Goal: Task Accomplishment & Management: Manage account settings

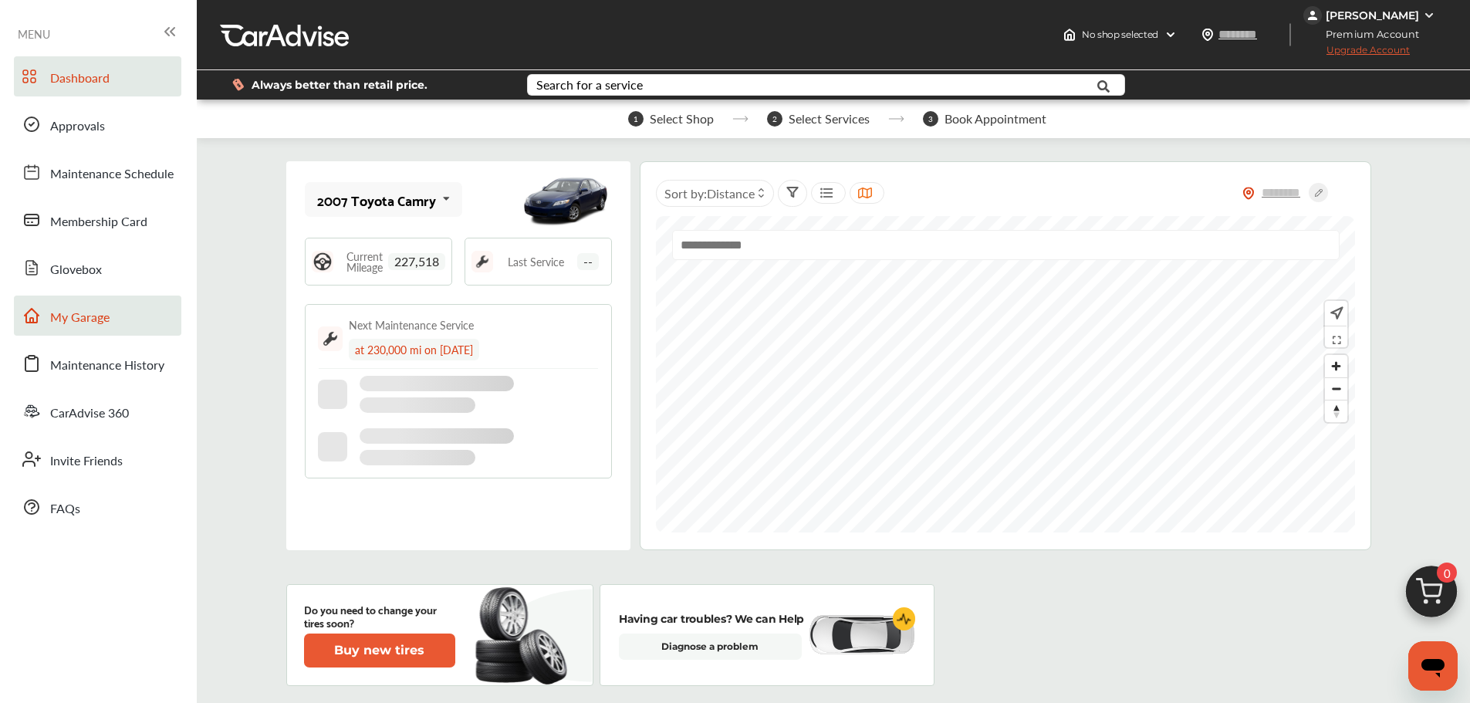
click at [106, 317] on span "My Garage" at bounding box center [79, 318] width 59 height 20
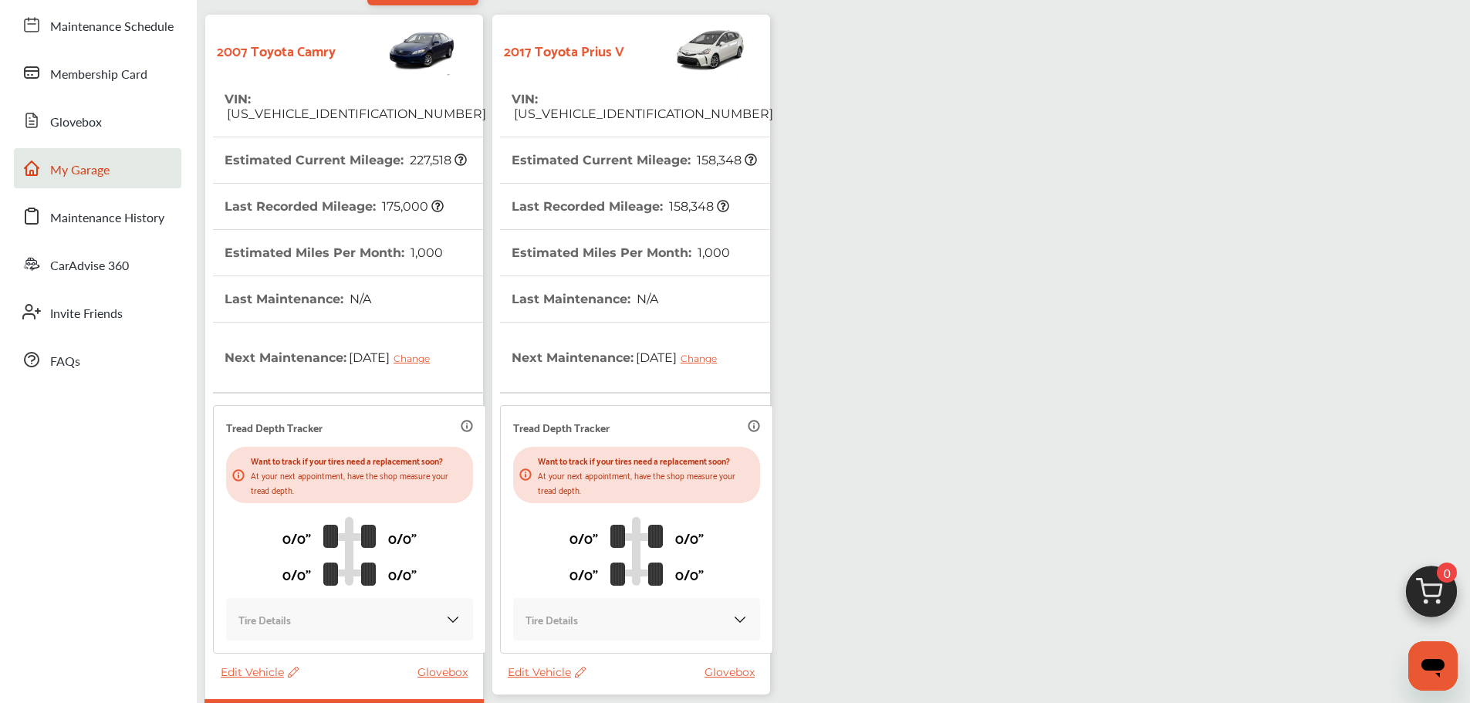
scroll to position [272, 0]
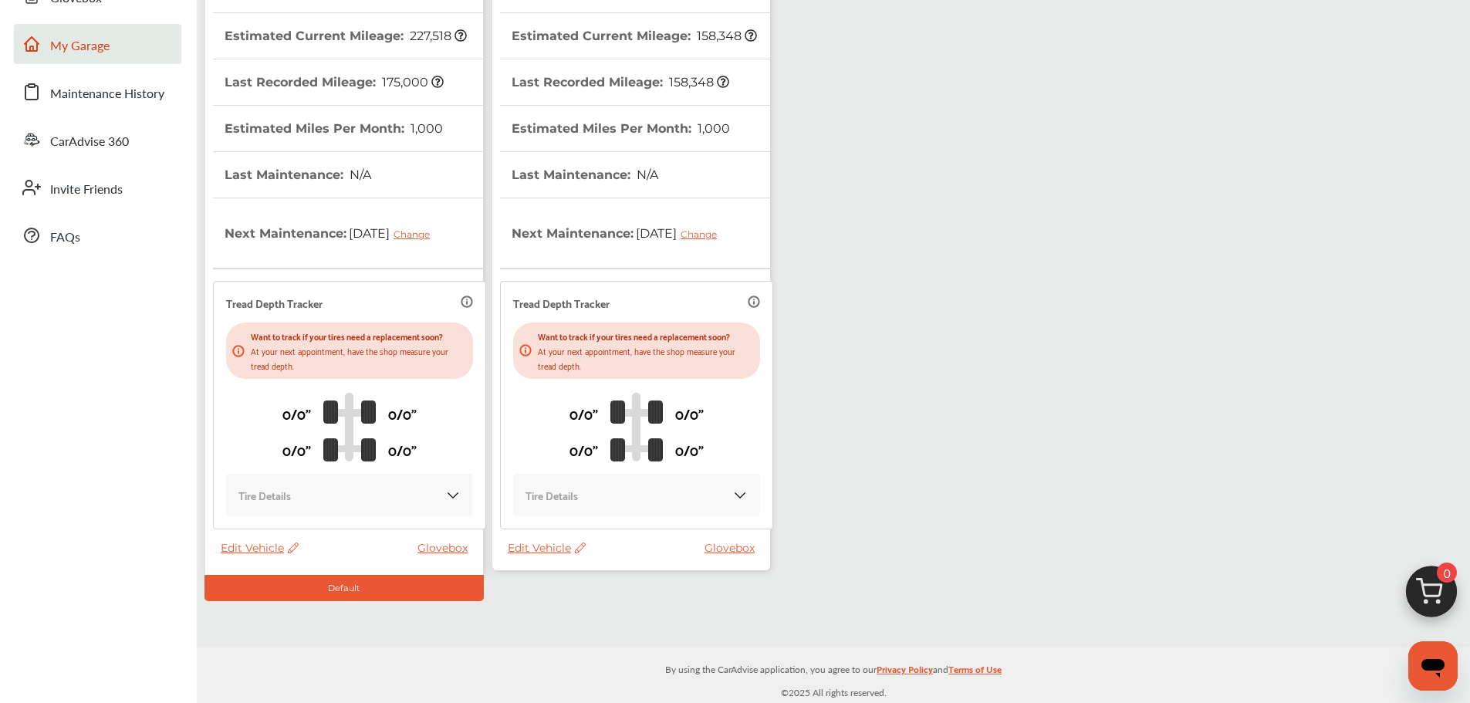
click at [537, 549] on span "Edit Vehicle" at bounding box center [547, 548] width 78 height 14
click at [562, 602] on div "Use this vehicle" at bounding box center [606, 614] width 139 height 24
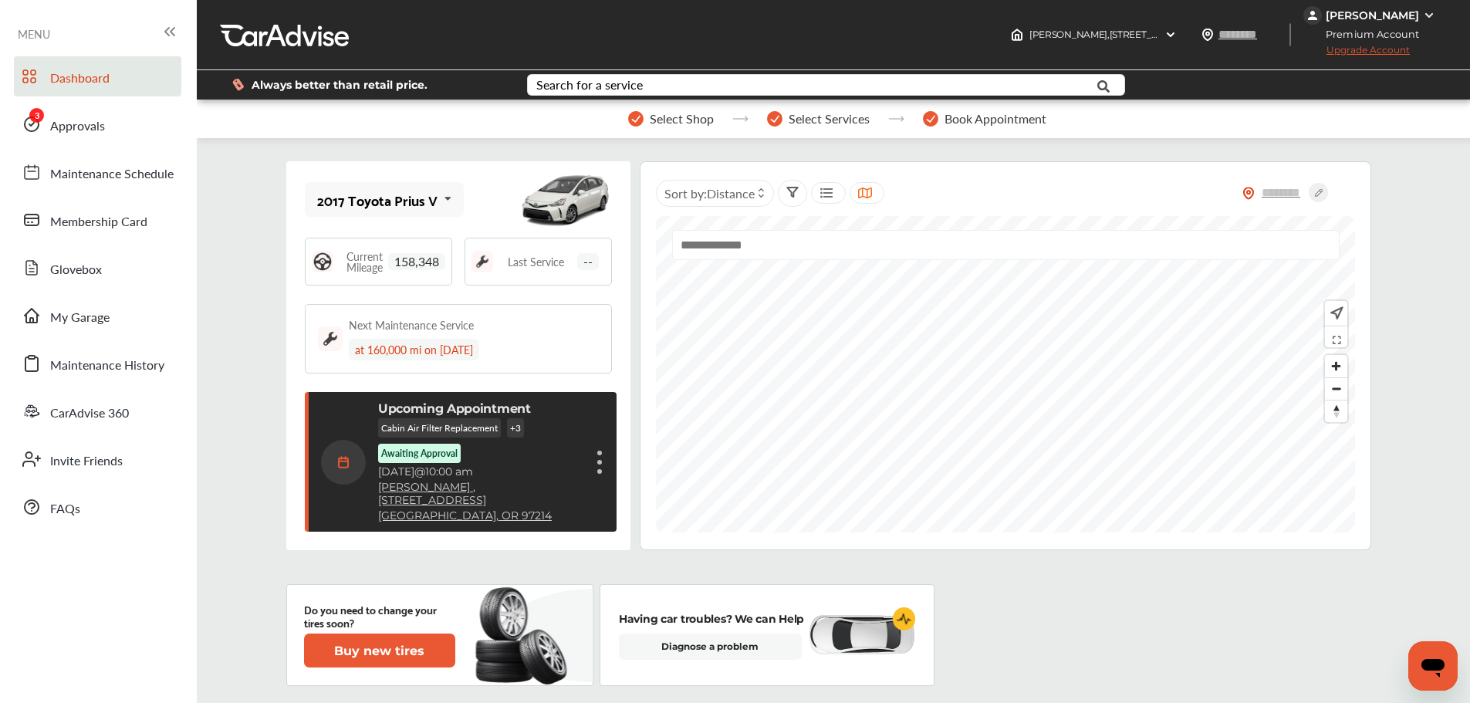
click at [63, 140] on link "Approvals" at bounding box center [97, 124] width 167 height 40
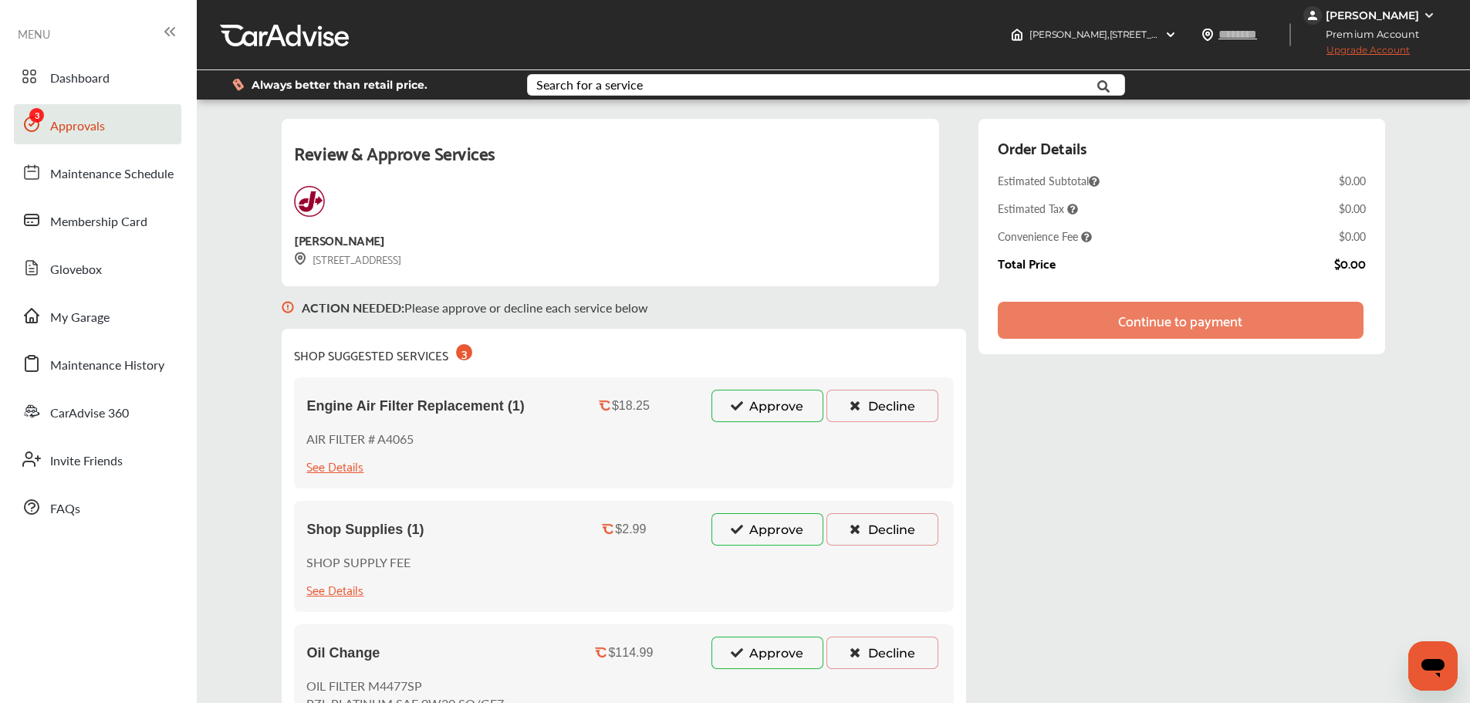
click at [754, 418] on button "Approve" at bounding box center [767, 406] width 112 height 32
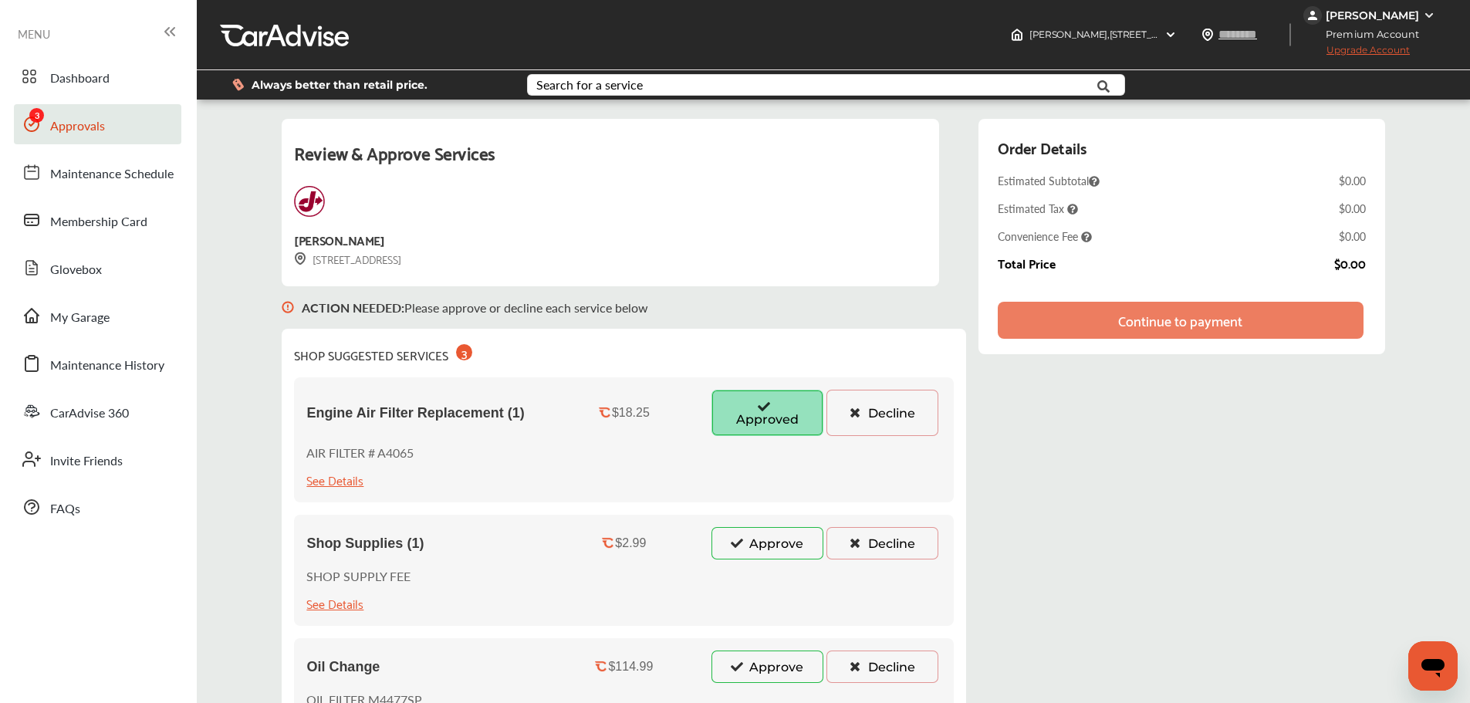
click at [739, 552] on button "Approve" at bounding box center [767, 543] width 112 height 32
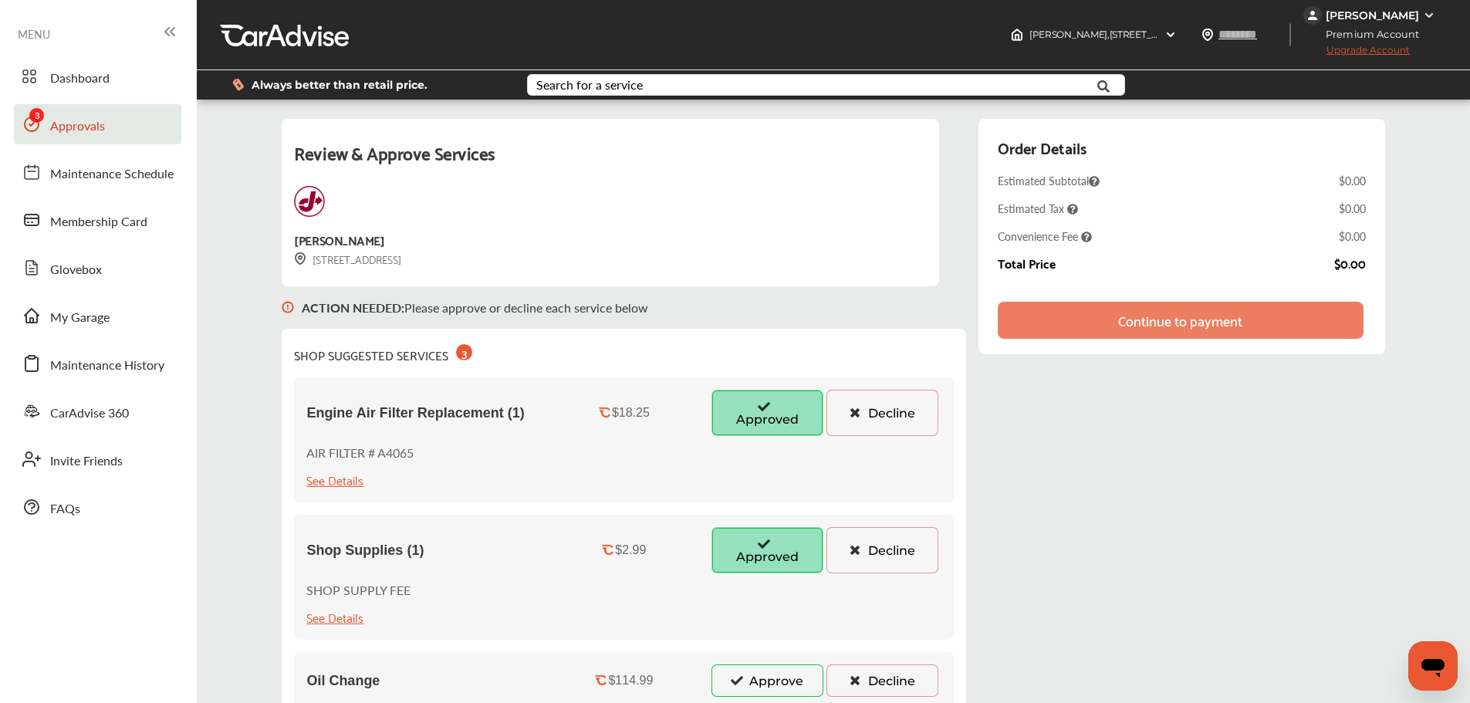
click at [765, 679] on button "Approve" at bounding box center [767, 680] width 112 height 32
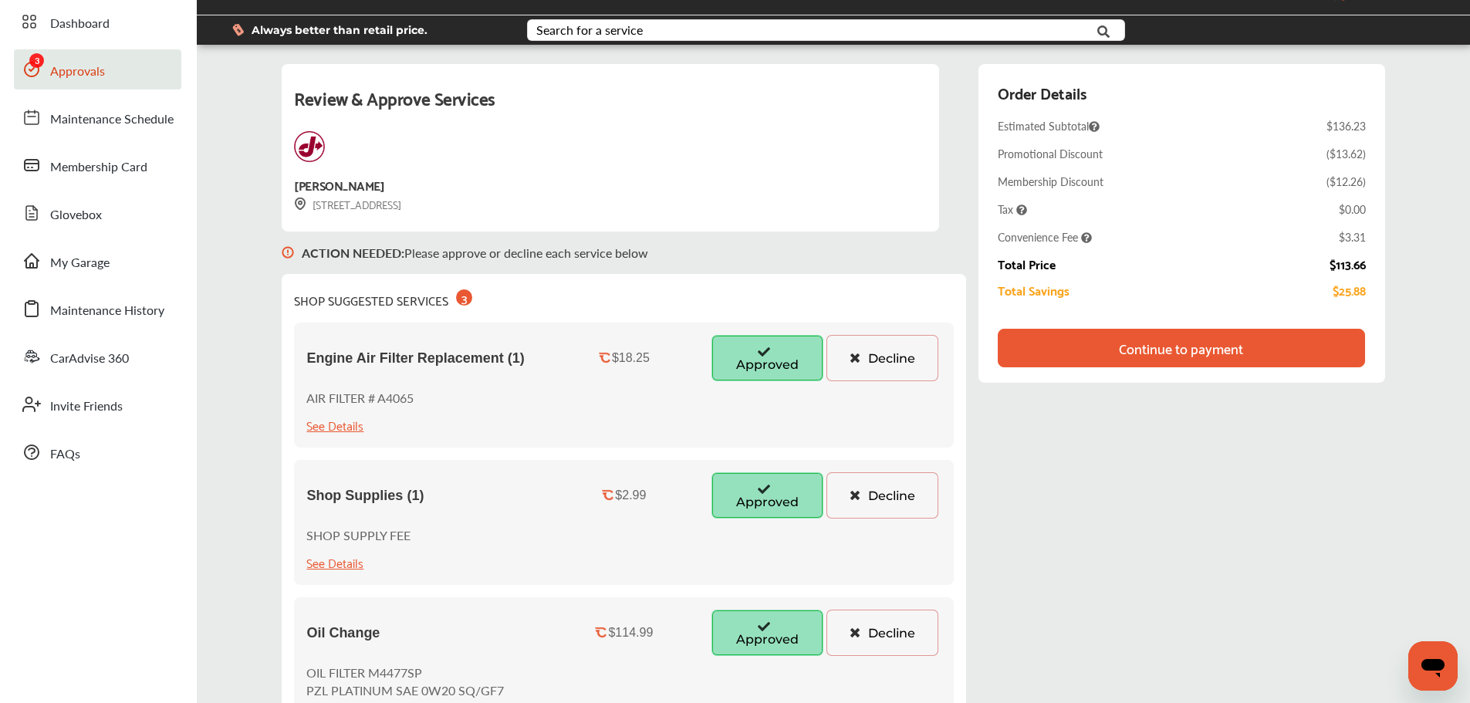
scroll to position [77, 0]
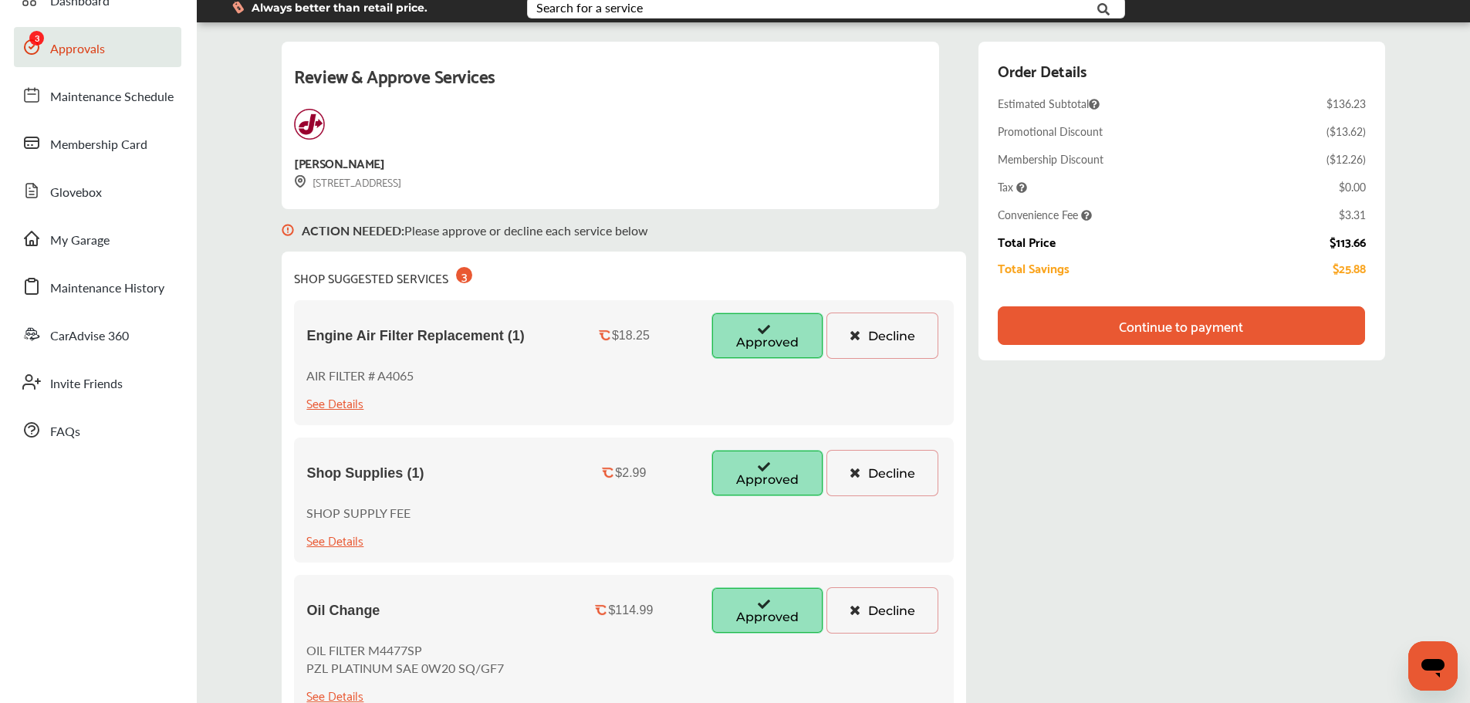
click at [1157, 324] on div "Continue to payment" at bounding box center [1181, 325] width 124 height 15
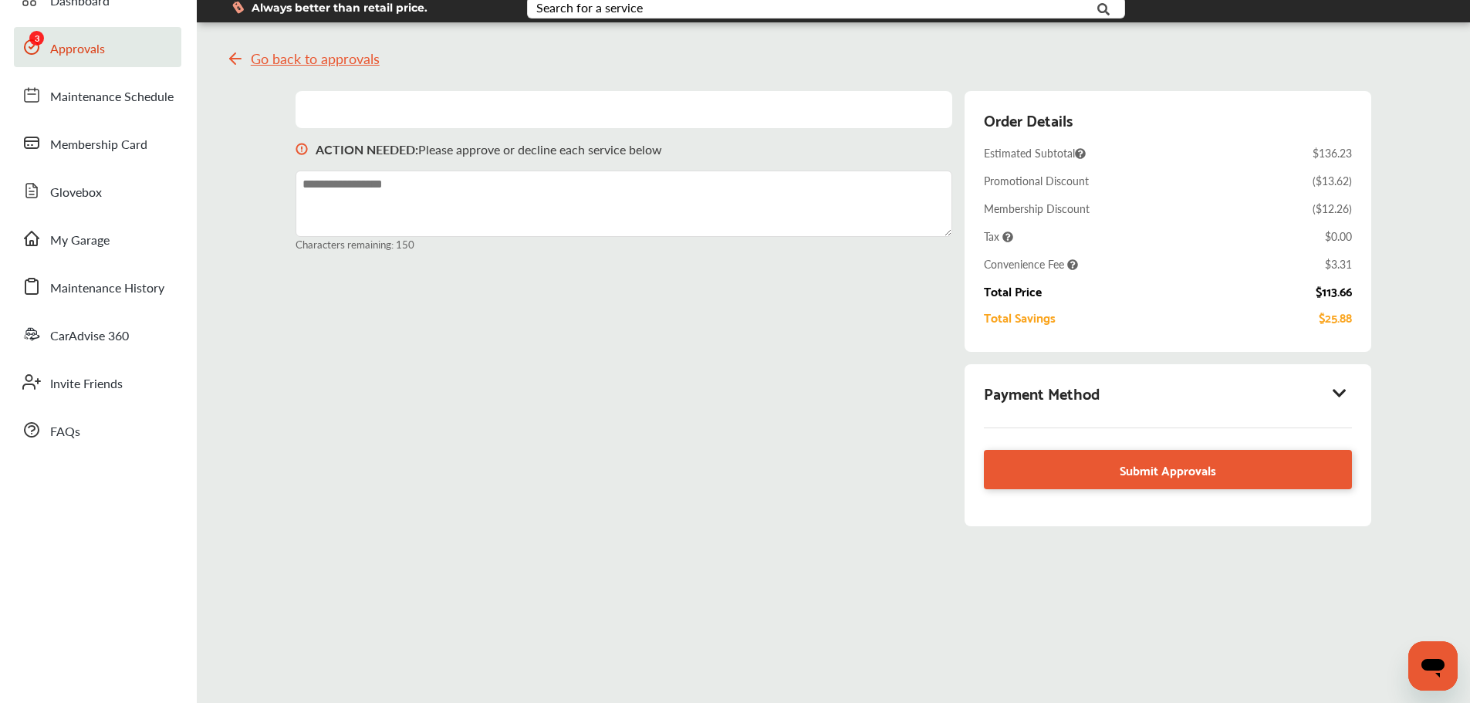
click at [1342, 391] on icon at bounding box center [1339, 392] width 19 height 15
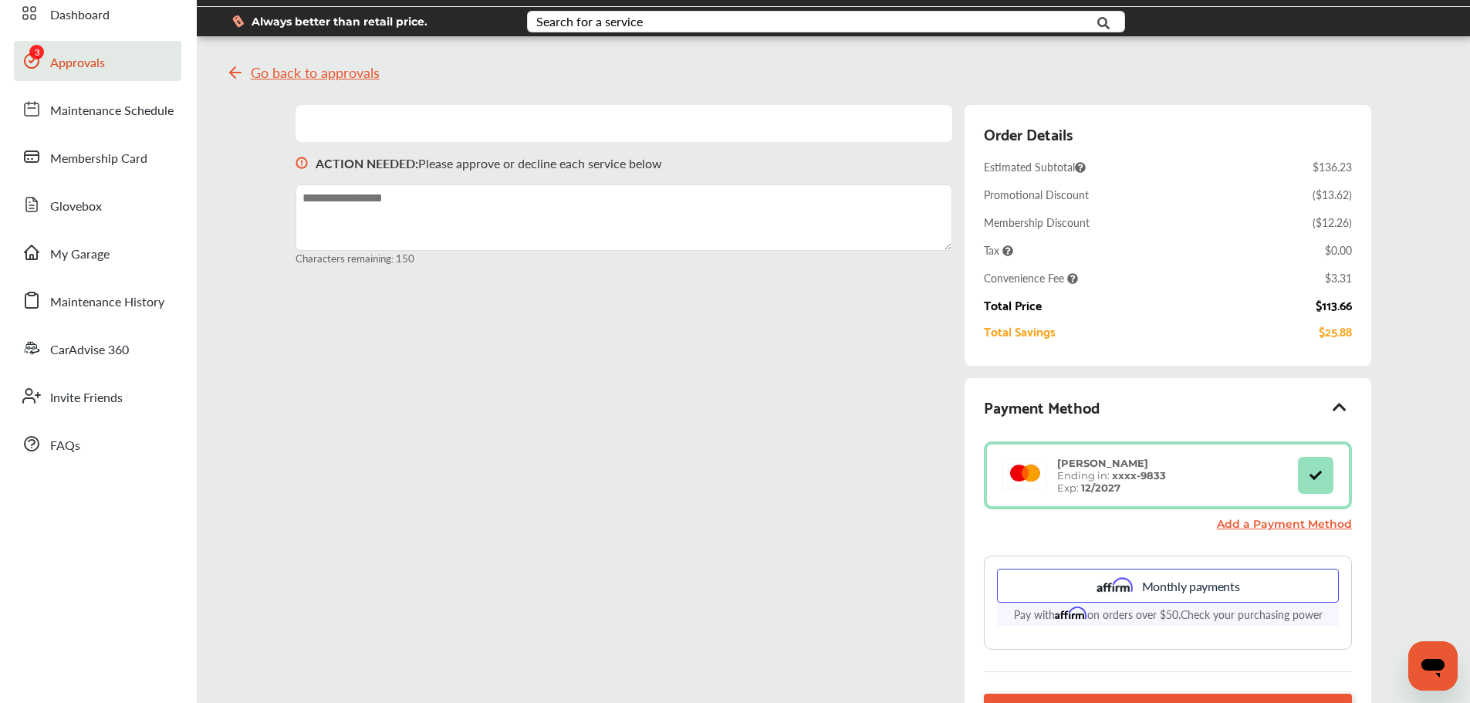
scroll to position [154, 0]
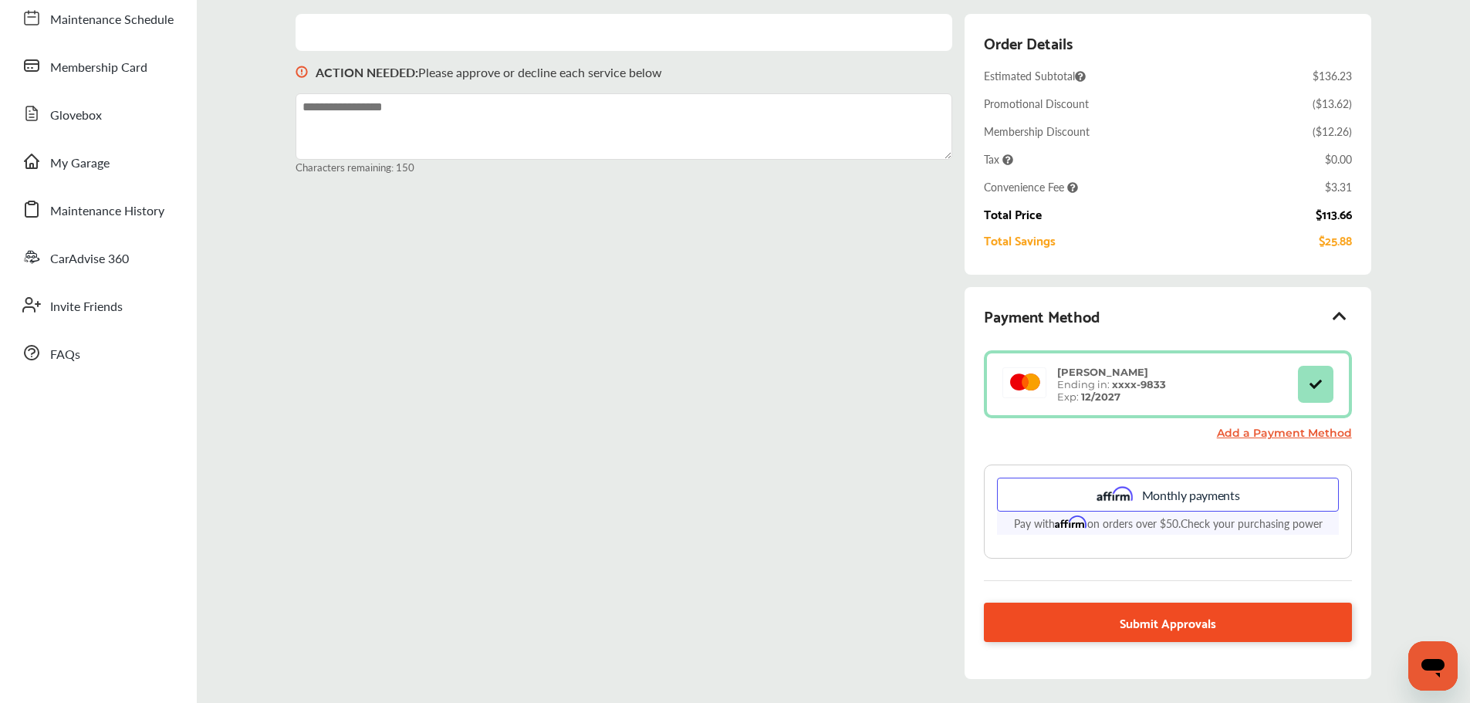
click at [1153, 628] on span "Submit Approvals" at bounding box center [1167, 622] width 96 height 21
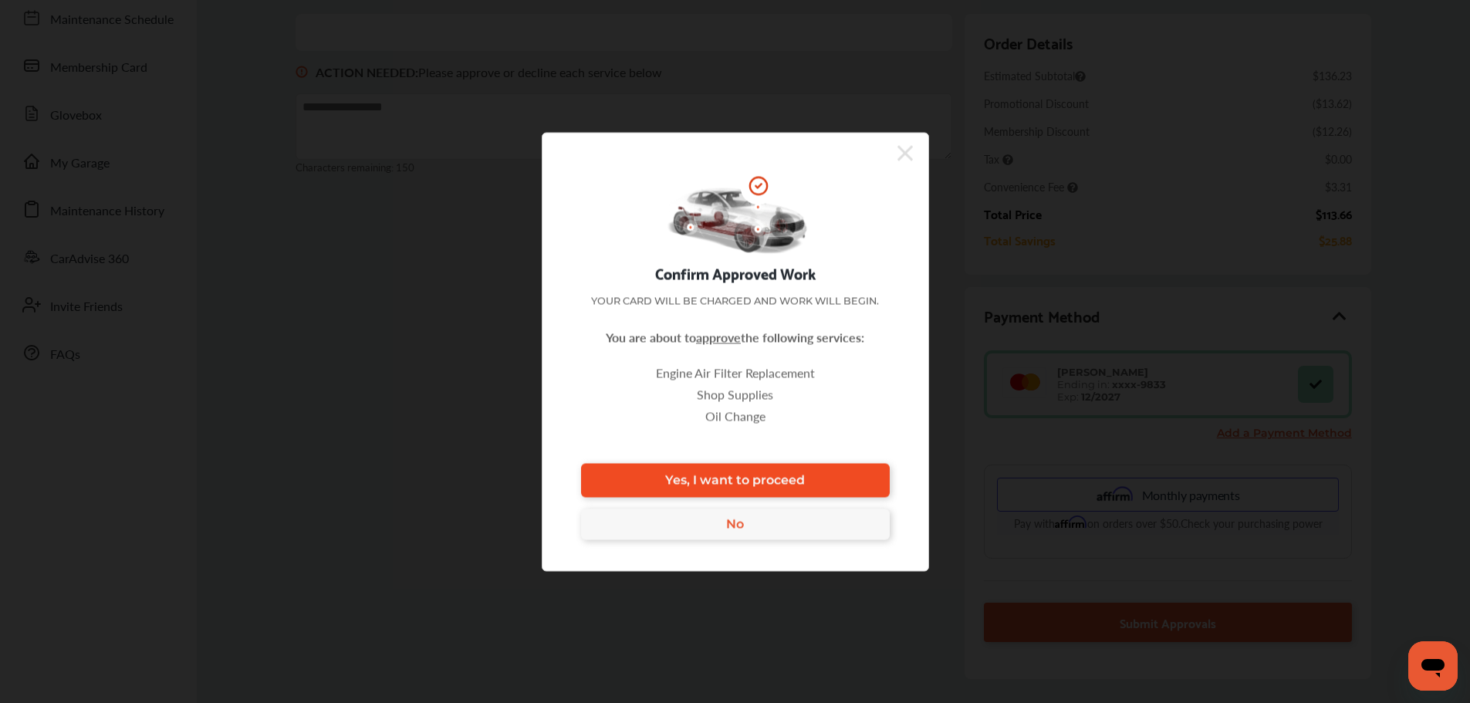
click at [859, 484] on link "Yes, I want to proceed" at bounding box center [735, 480] width 309 height 34
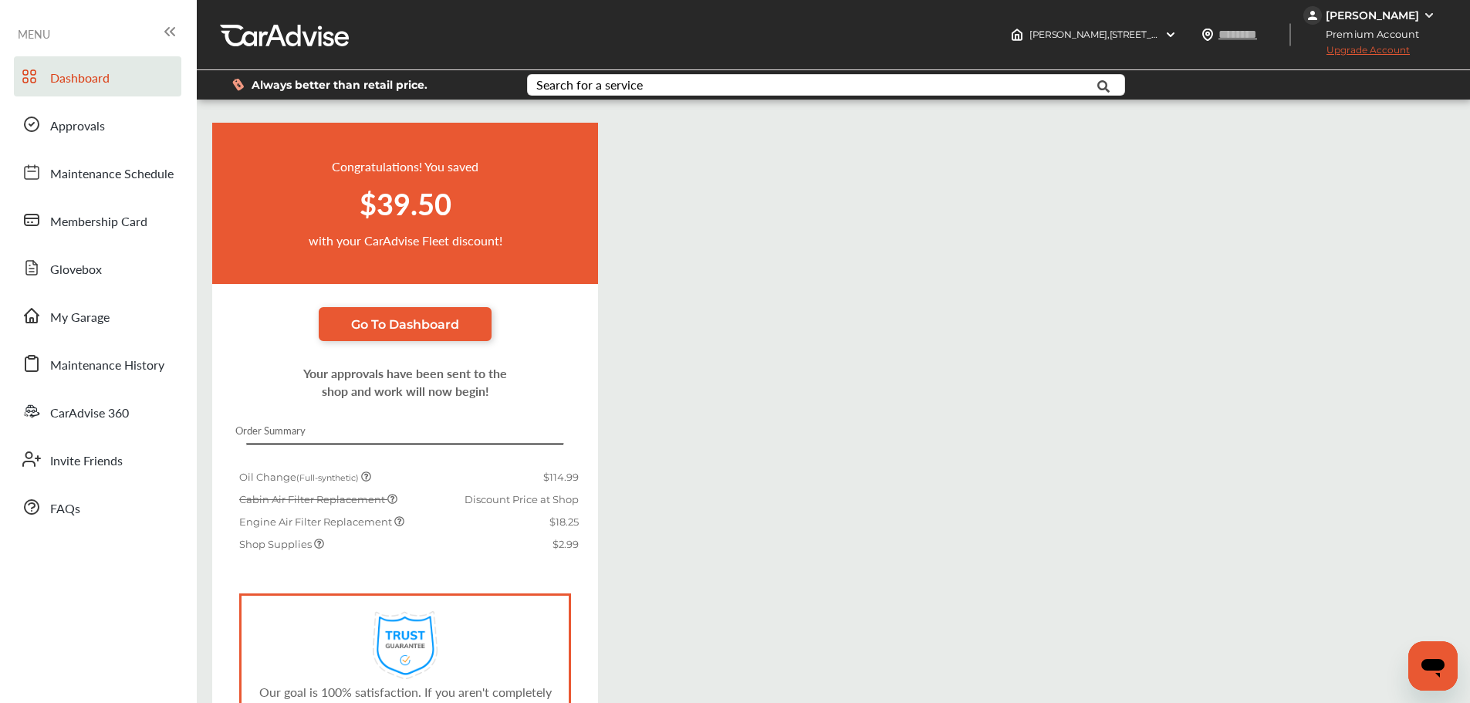
click at [137, 82] on link "Dashboard" at bounding box center [97, 76] width 167 height 40
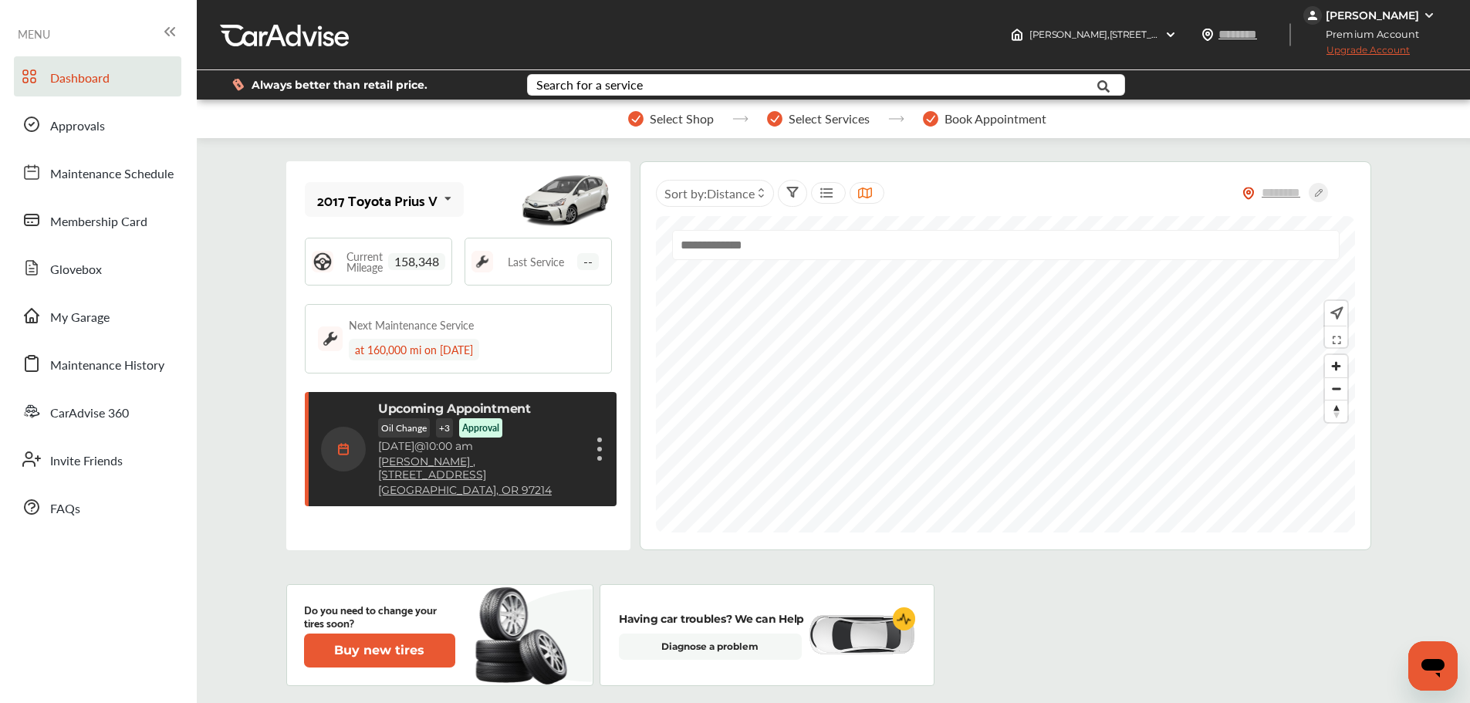
click at [1408, 19] on div "[PERSON_NAME]" at bounding box center [1371, 15] width 136 height 19
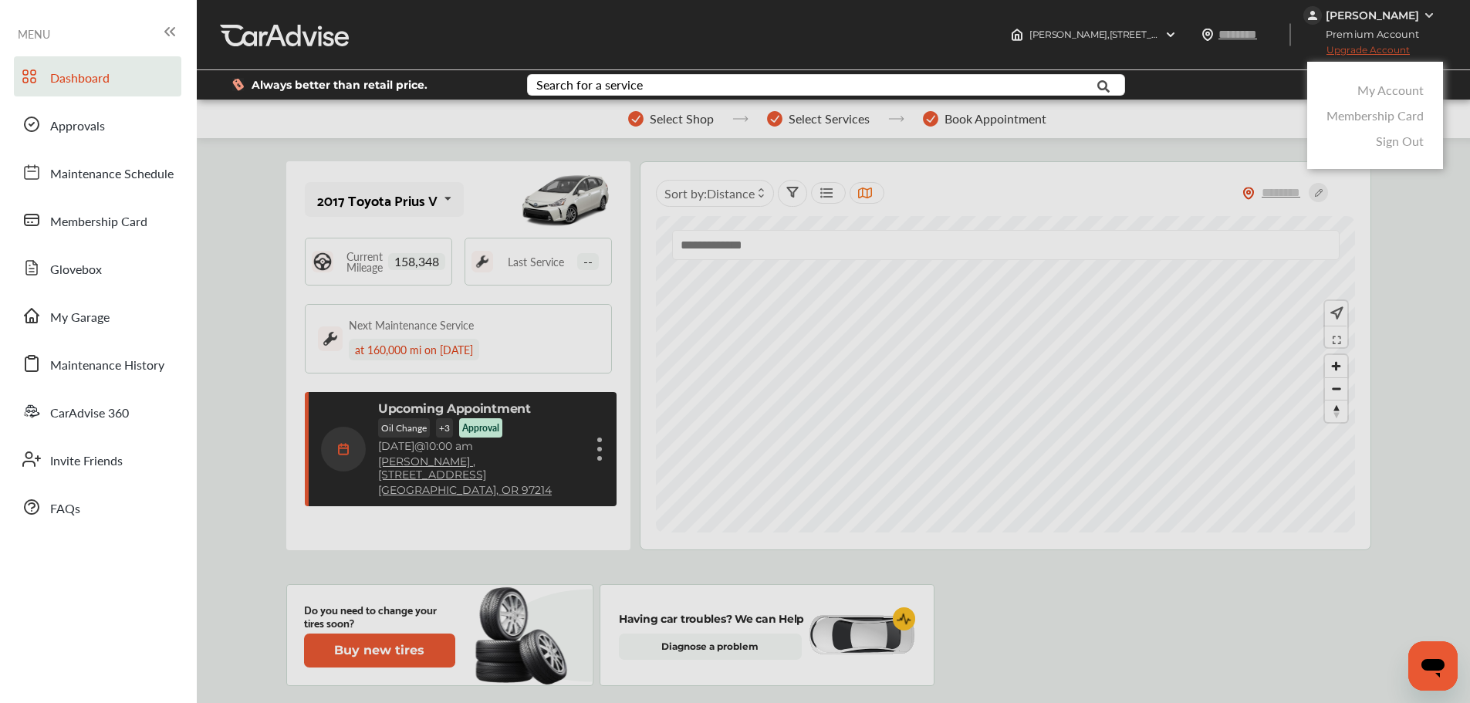
click at [1393, 91] on link "My Account" at bounding box center [1390, 90] width 66 height 18
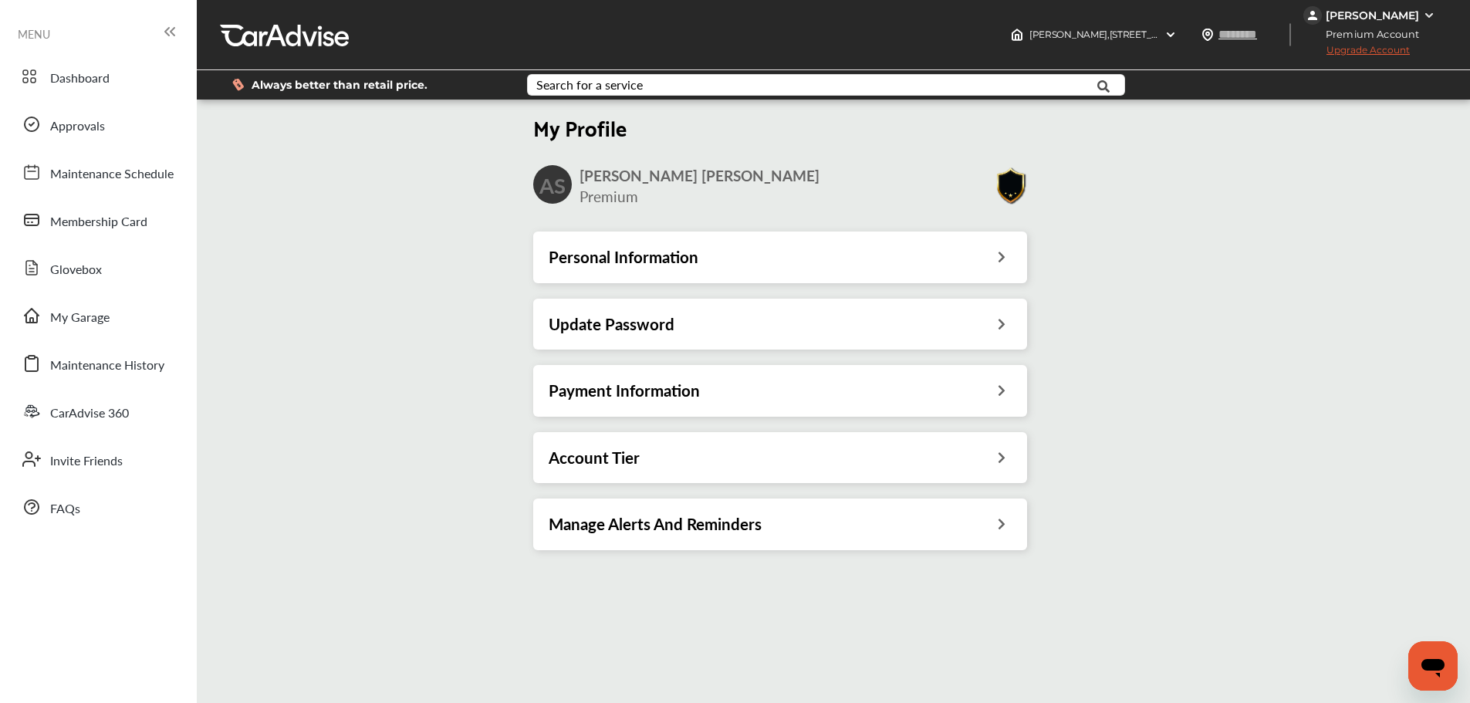
click at [999, 461] on icon at bounding box center [1001, 455] width 15 height 16
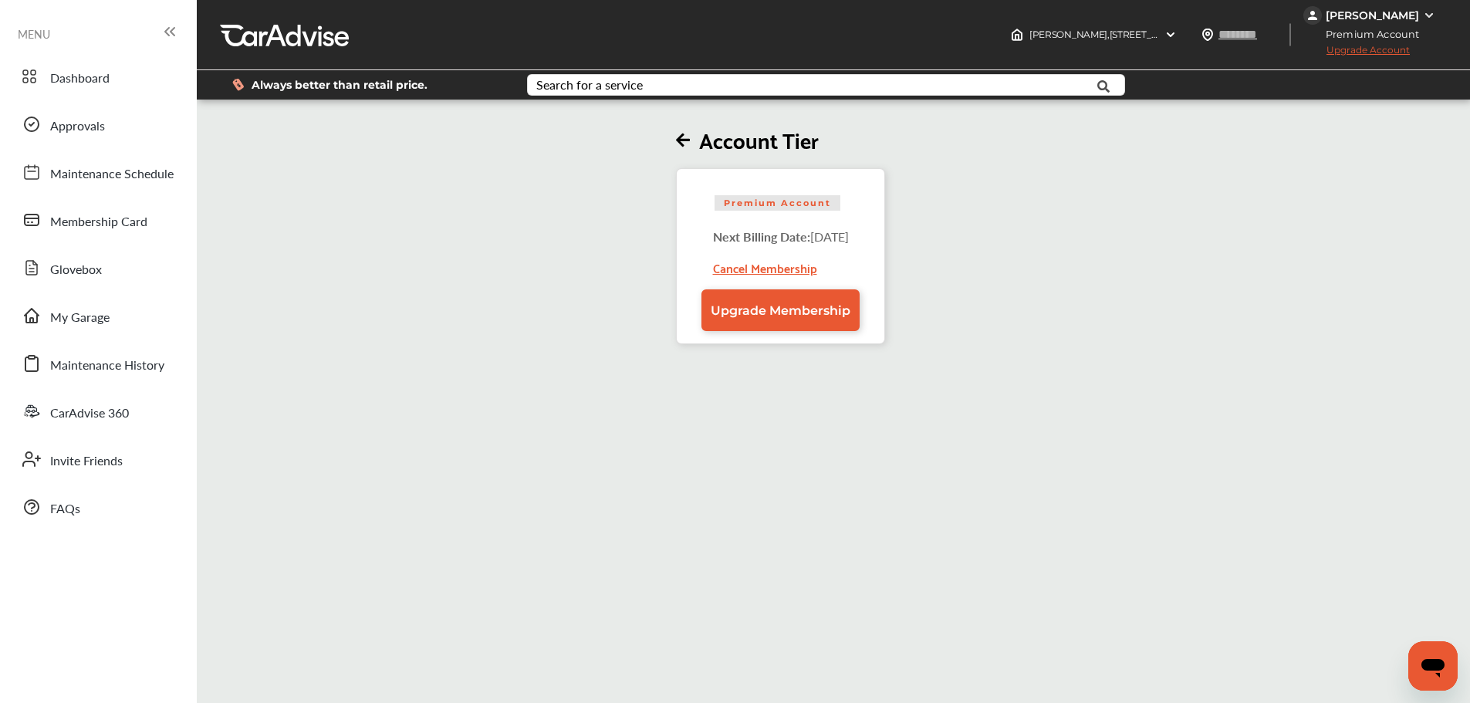
click at [676, 142] on icon at bounding box center [683, 141] width 14 height 16
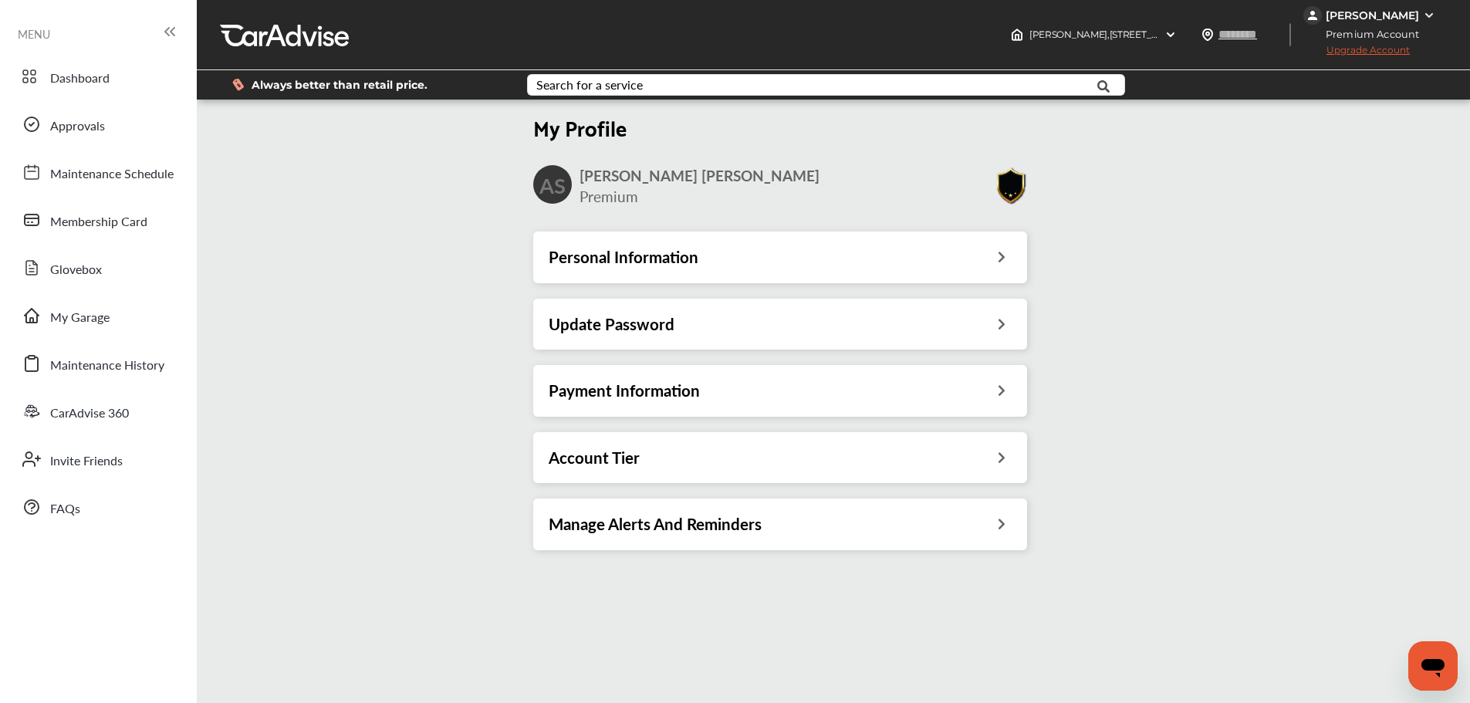
click at [1007, 462] on icon at bounding box center [1001, 455] width 15 height 16
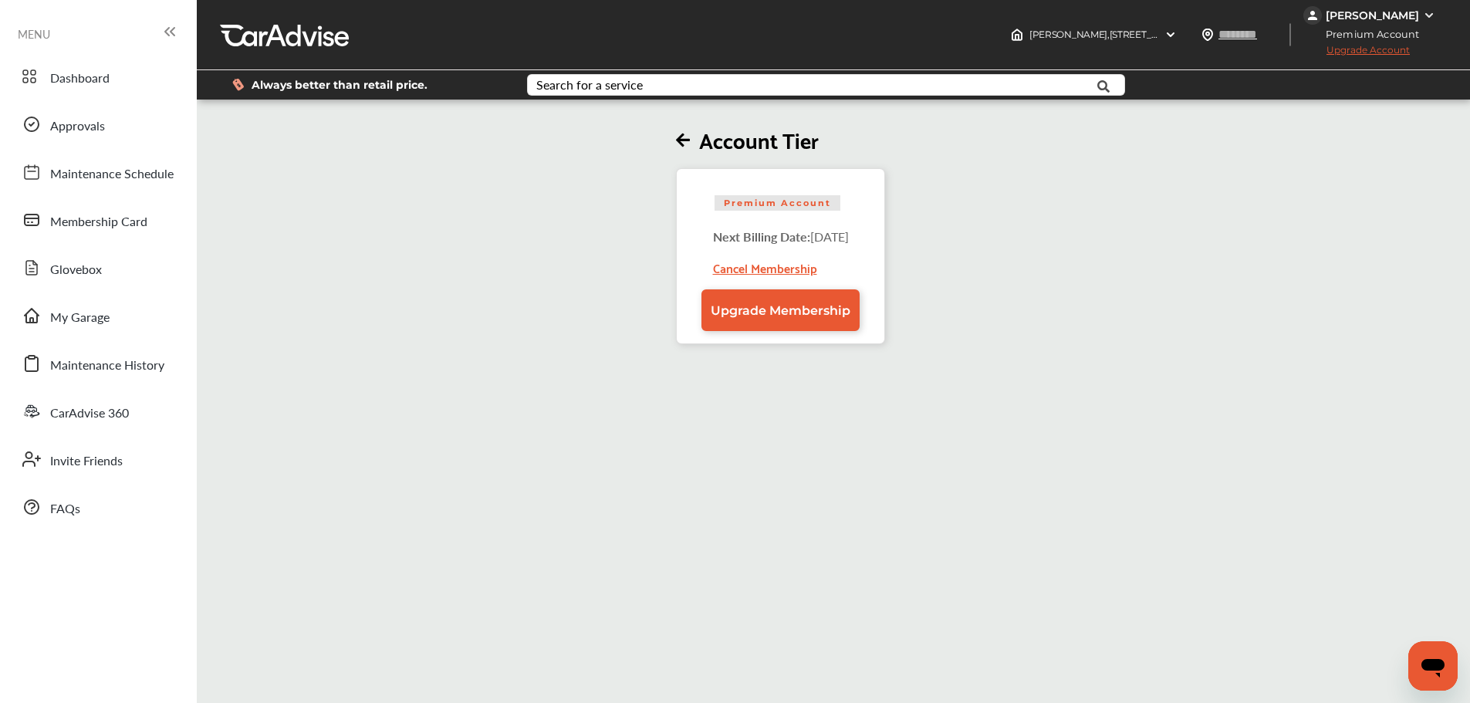
click at [676, 144] on icon at bounding box center [683, 141] width 14 height 16
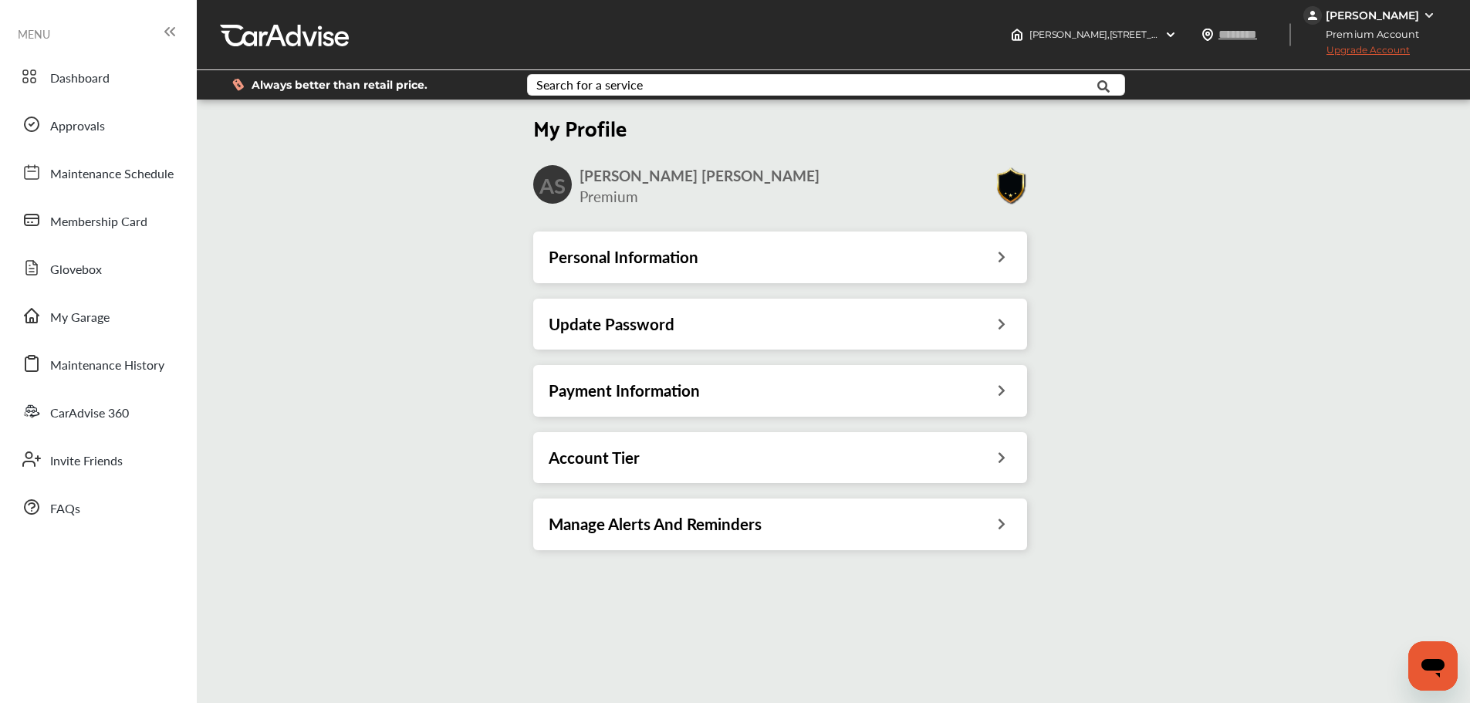
click at [1423, 19] on img at bounding box center [1429, 15] width 12 height 12
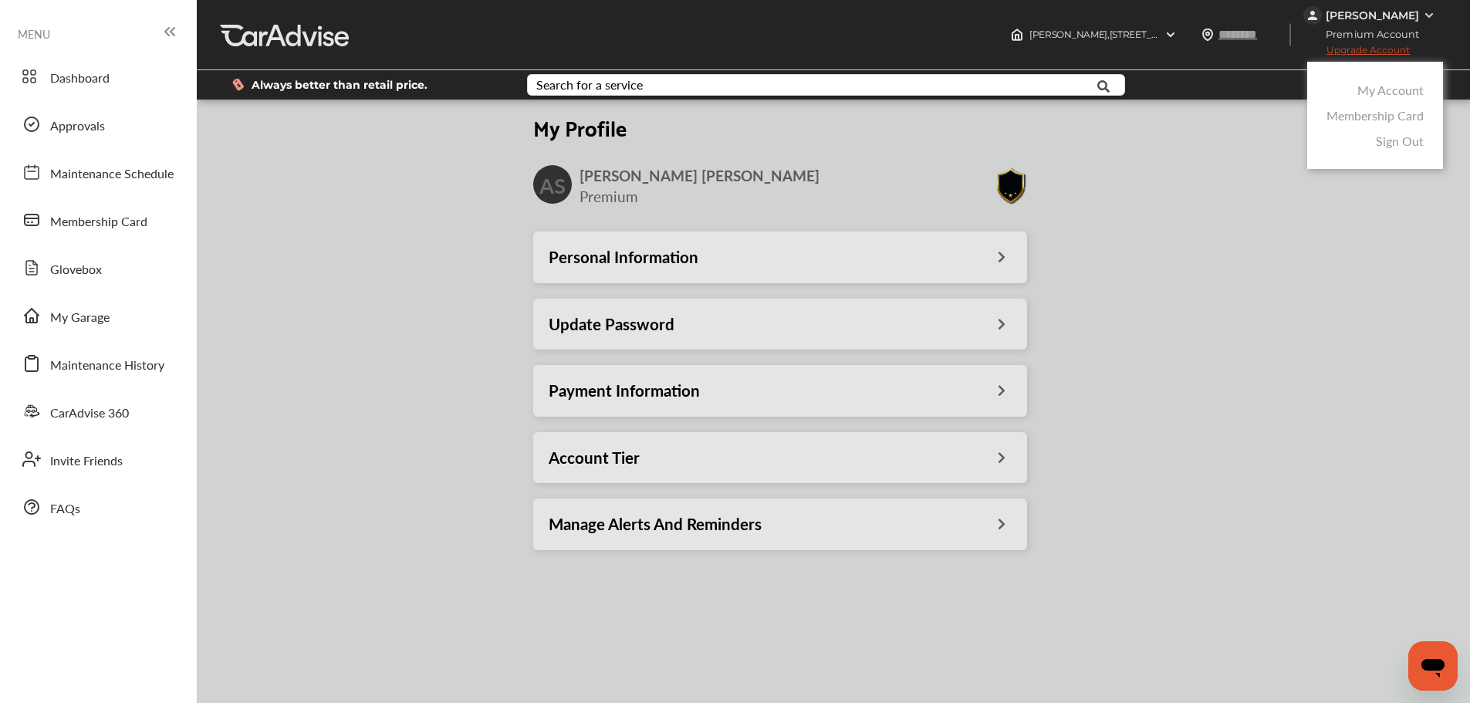
click at [1387, 94] on link "My Account" at bounding box center [1390, 90] width 66 height 18
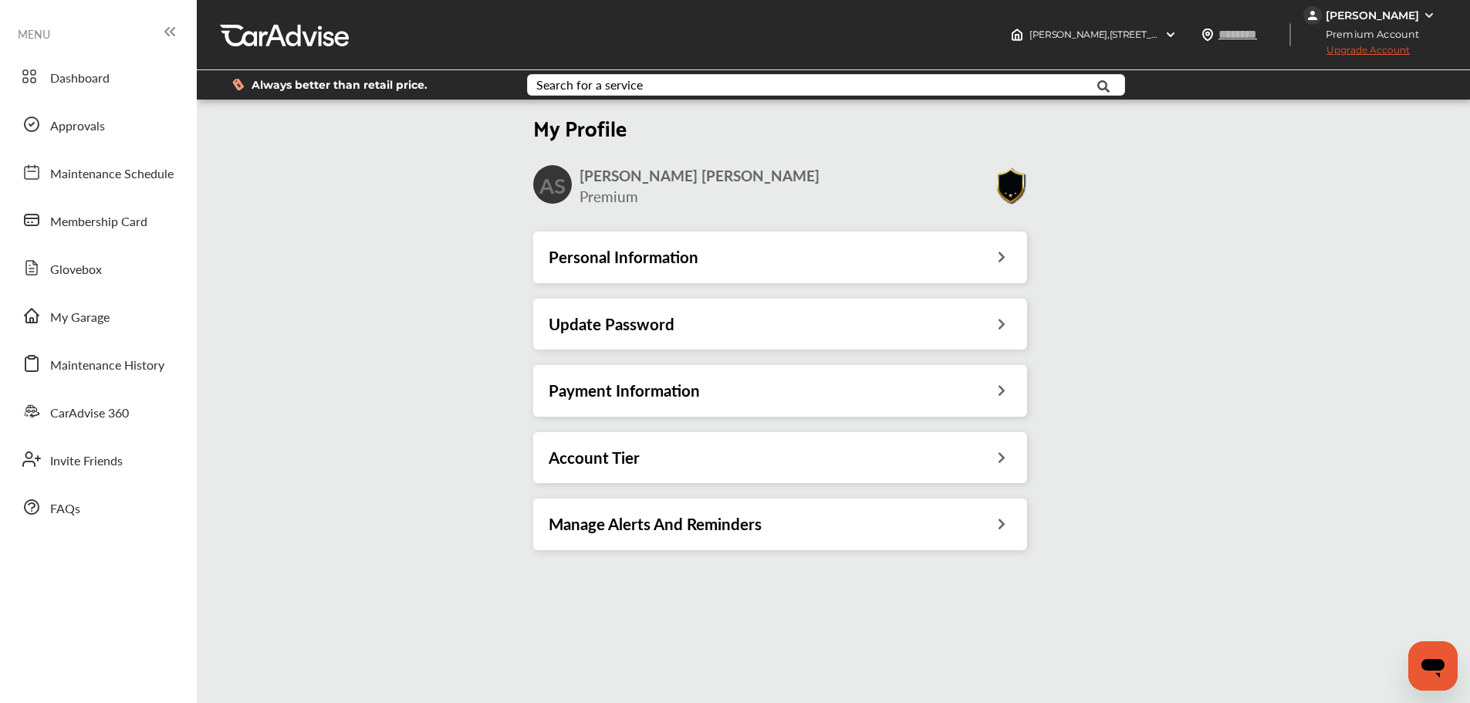
click at [1404, 9] on div "[PERSON_NAME]" at bounding box center [1371, 15] width 93 height 14
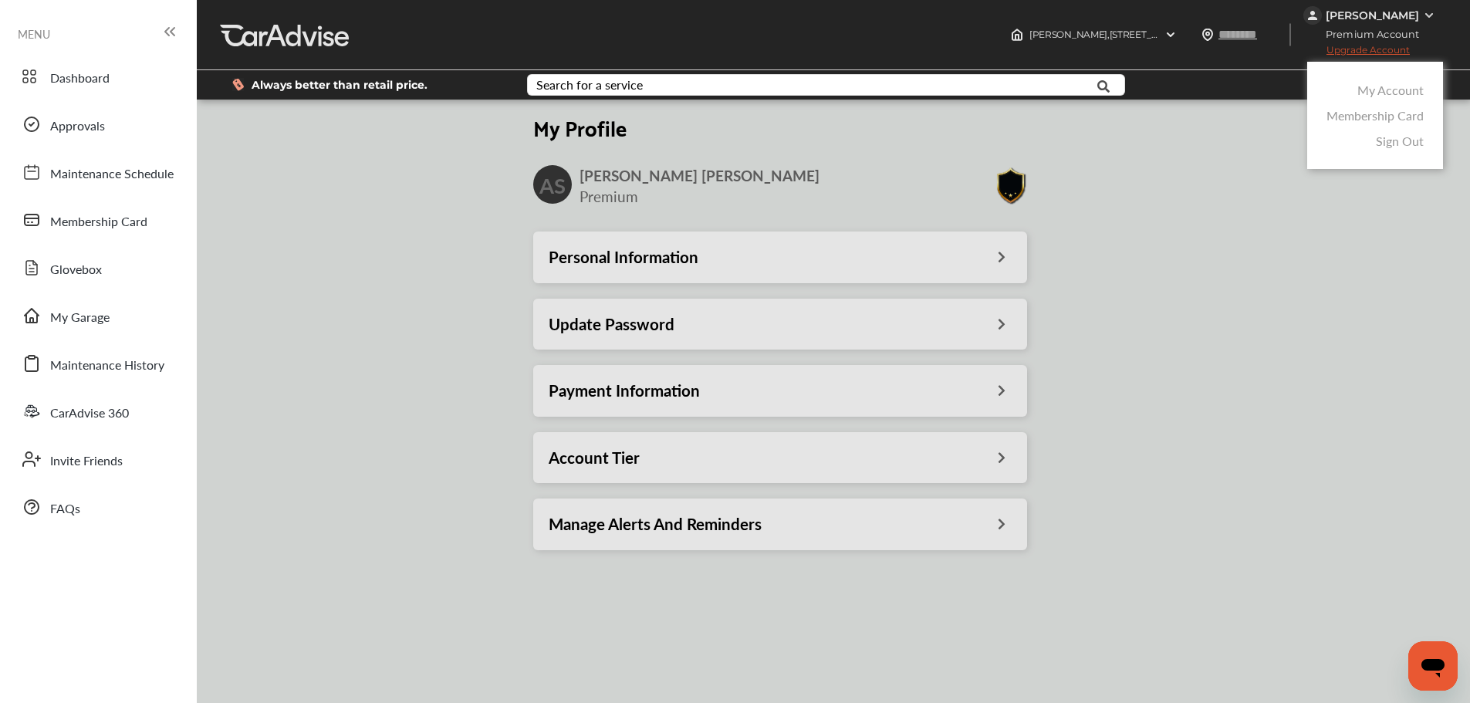
click at [1404, 117] on link "Membership Card" at bounding box center [1374, 115] width 97 height 18
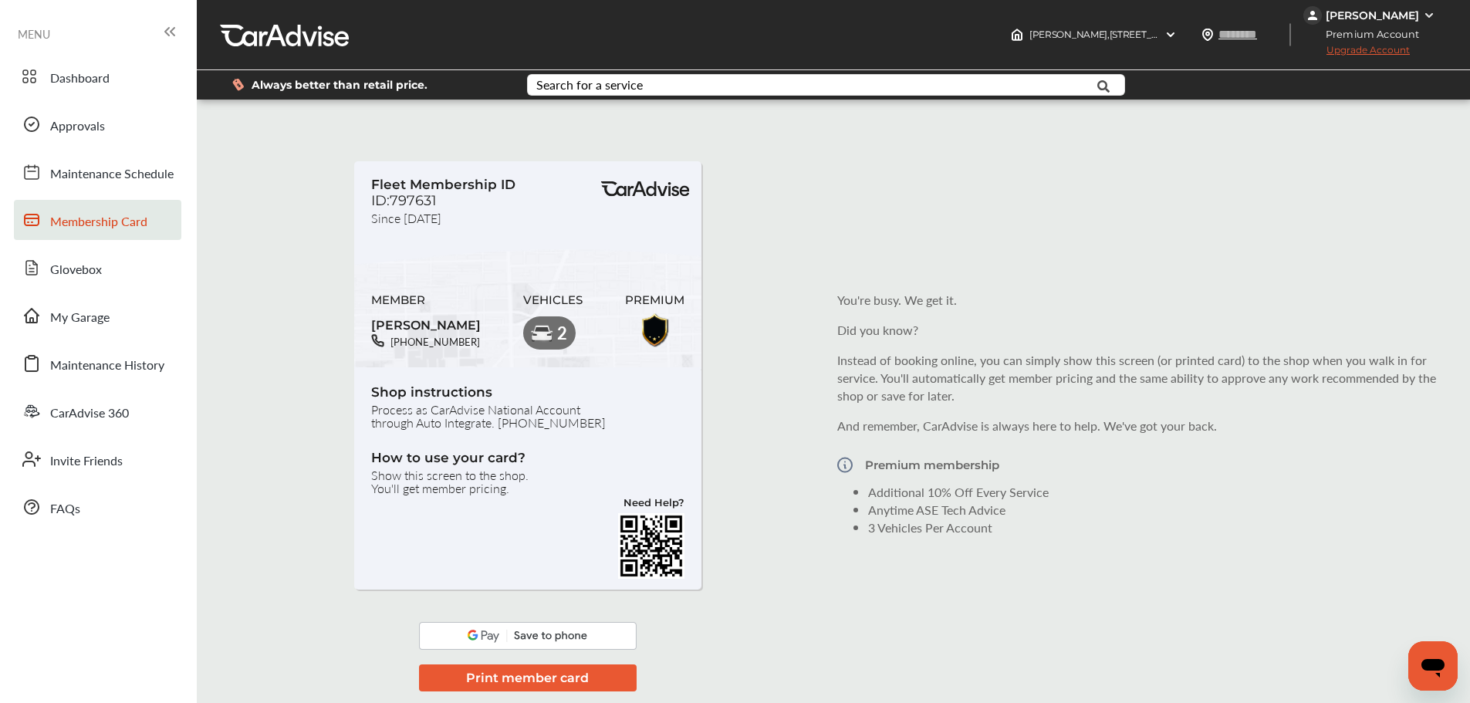
click at [410, 198] on span "ID:797631" at bounding box center [404, 200] width 66 height 17
click at [130, 319] on link "My Garage" at bounding box center [97, 315] width 167 height 40
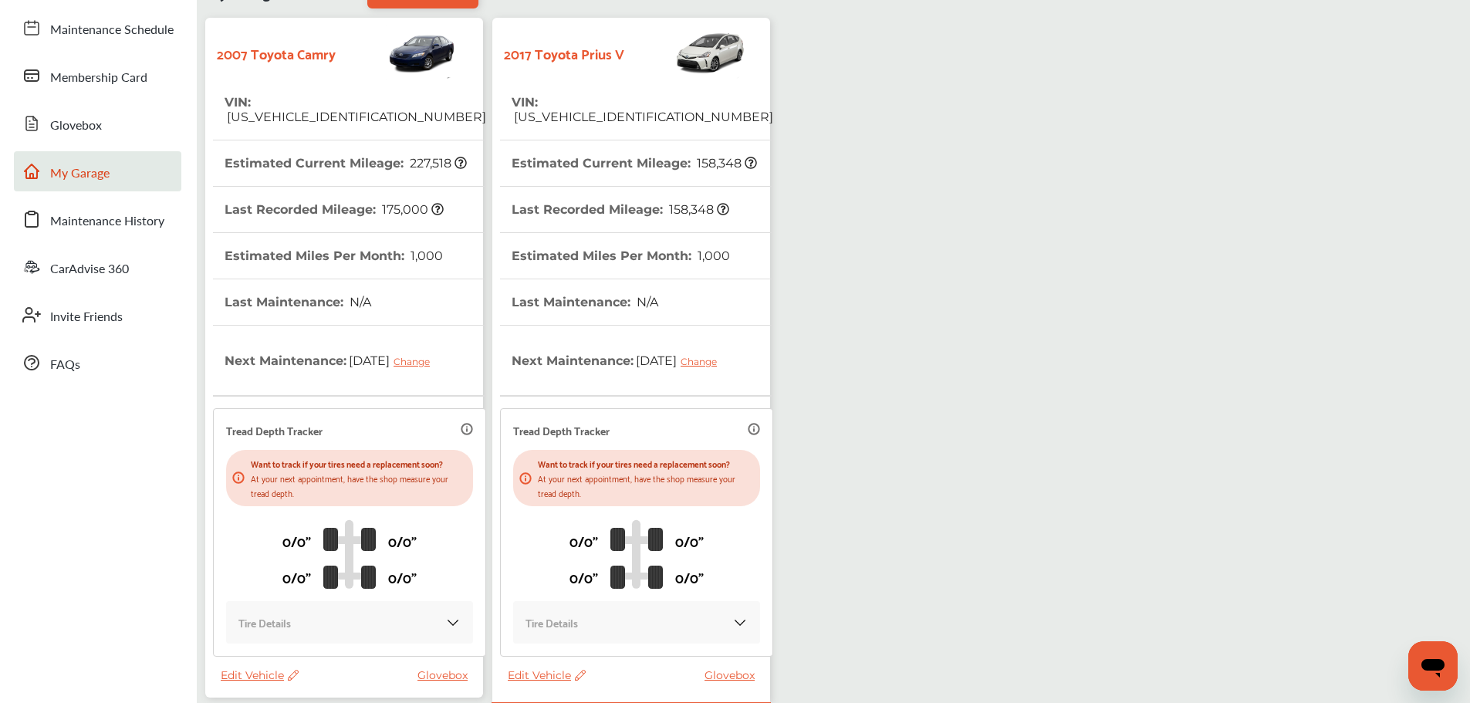
scroll to position [272, 0]
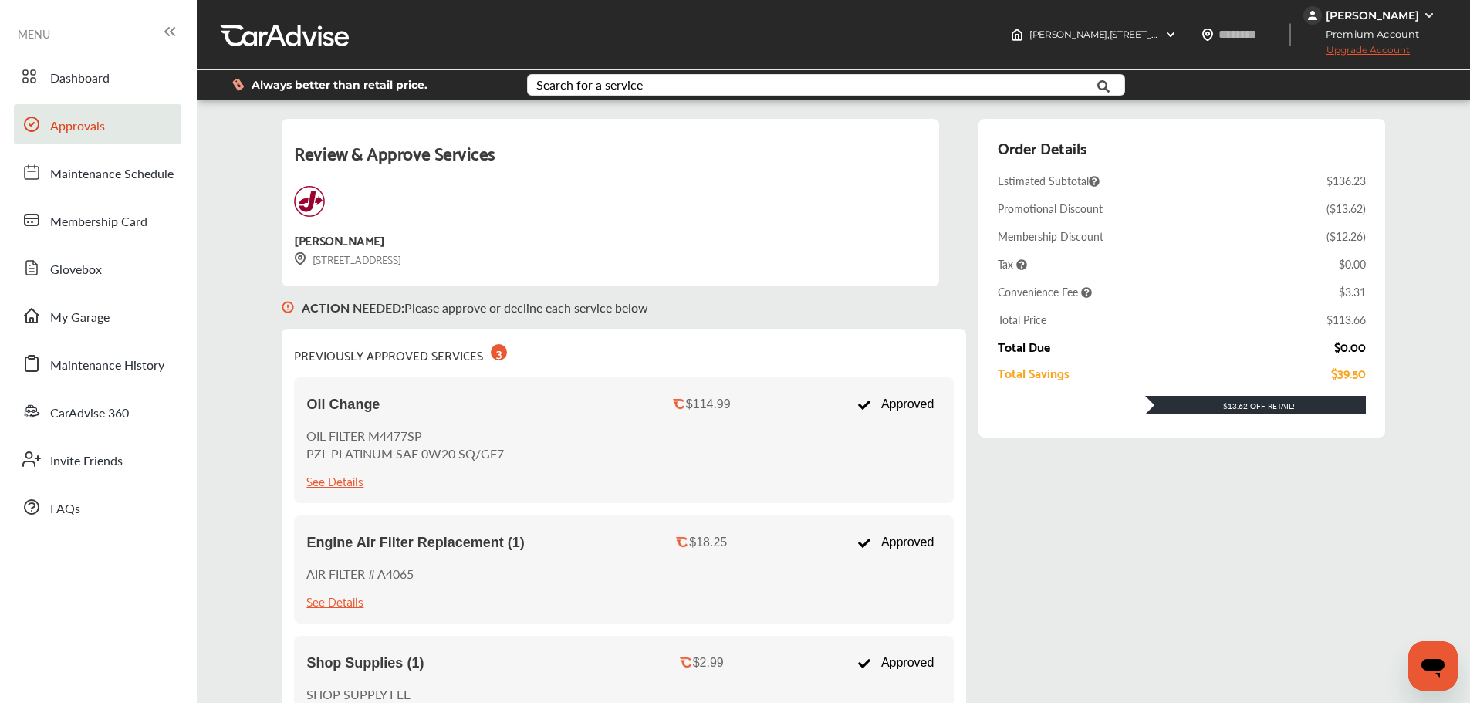
click at [1409, 15] on div "[PERSON_NAME]" at bounding box center [1371, 15] width 136 height 19
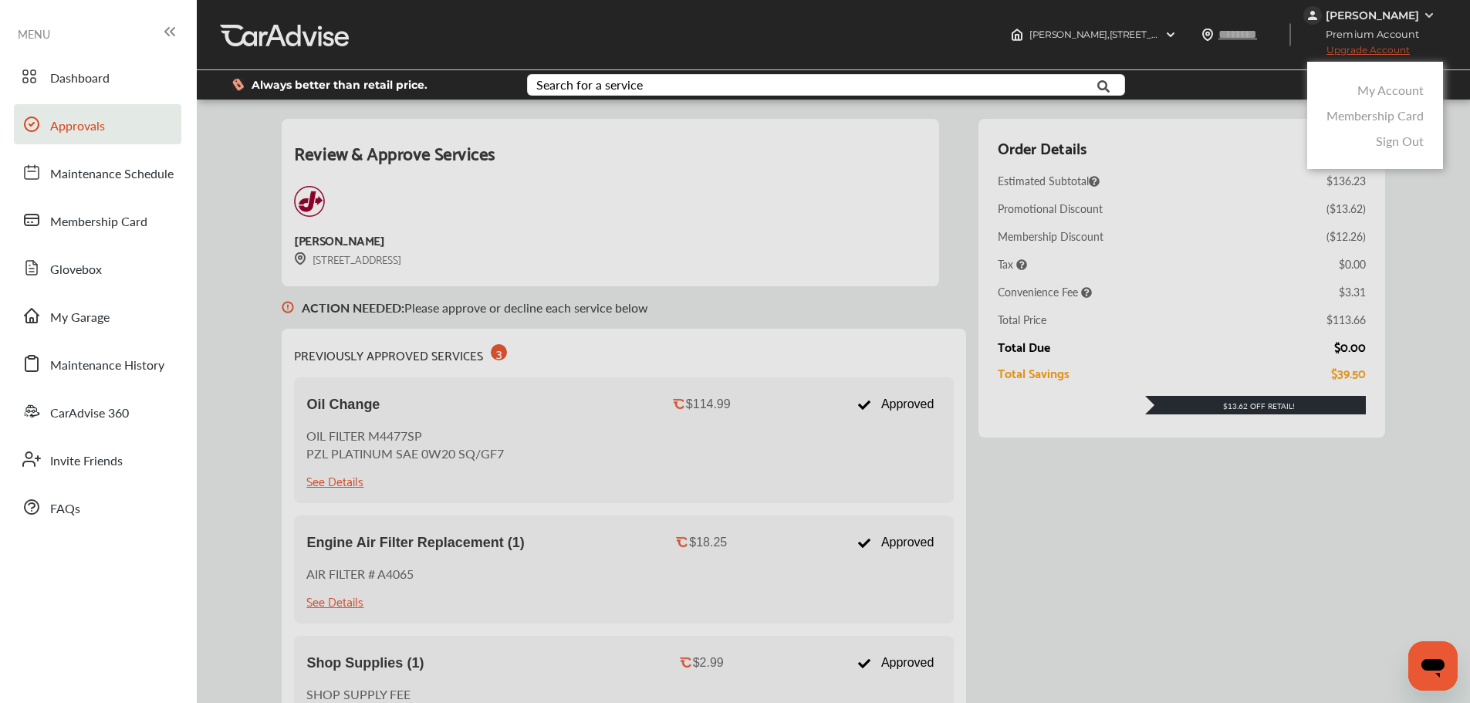
click at [1397, 84] on link "My Account" at bounding box center [1390, 90] width 66 height 18
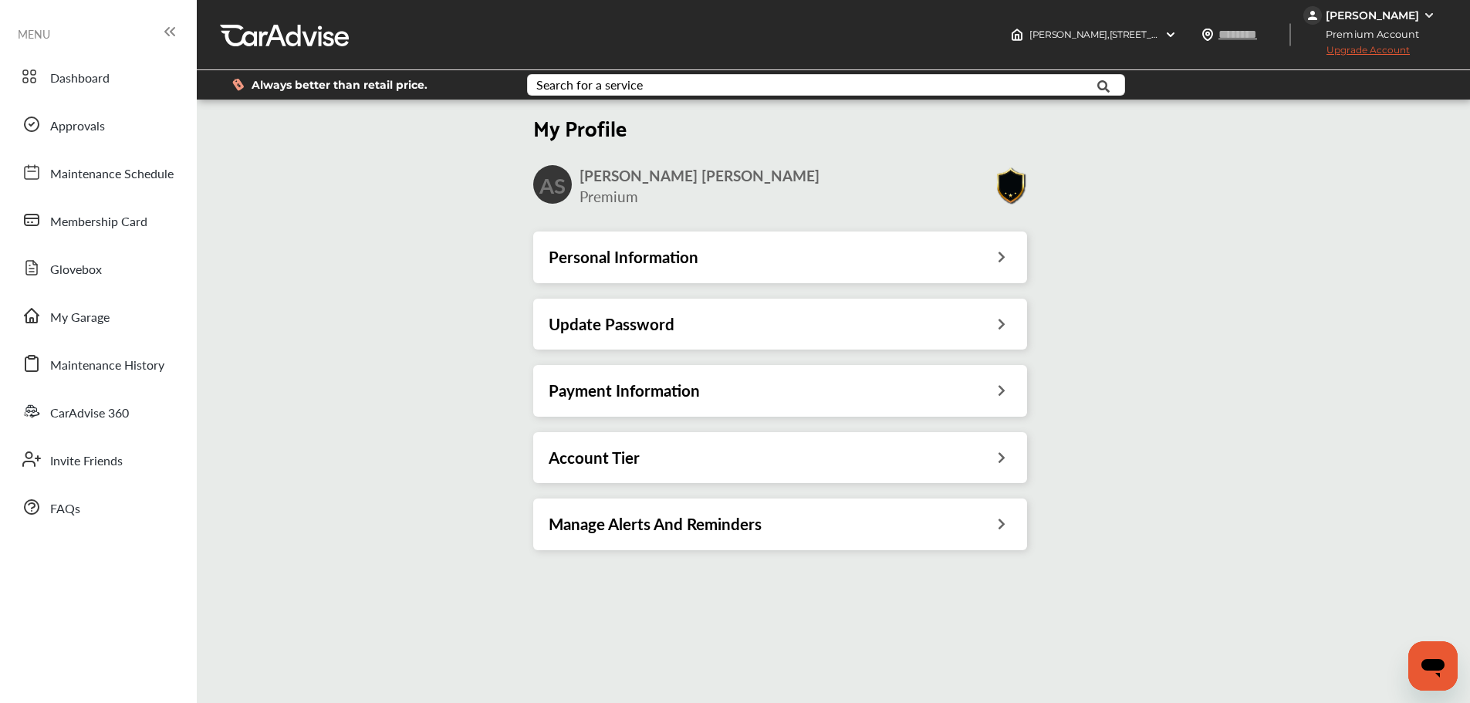
click at [1423, 17] on img at bounding box center [1429, 15] width 12 height 12
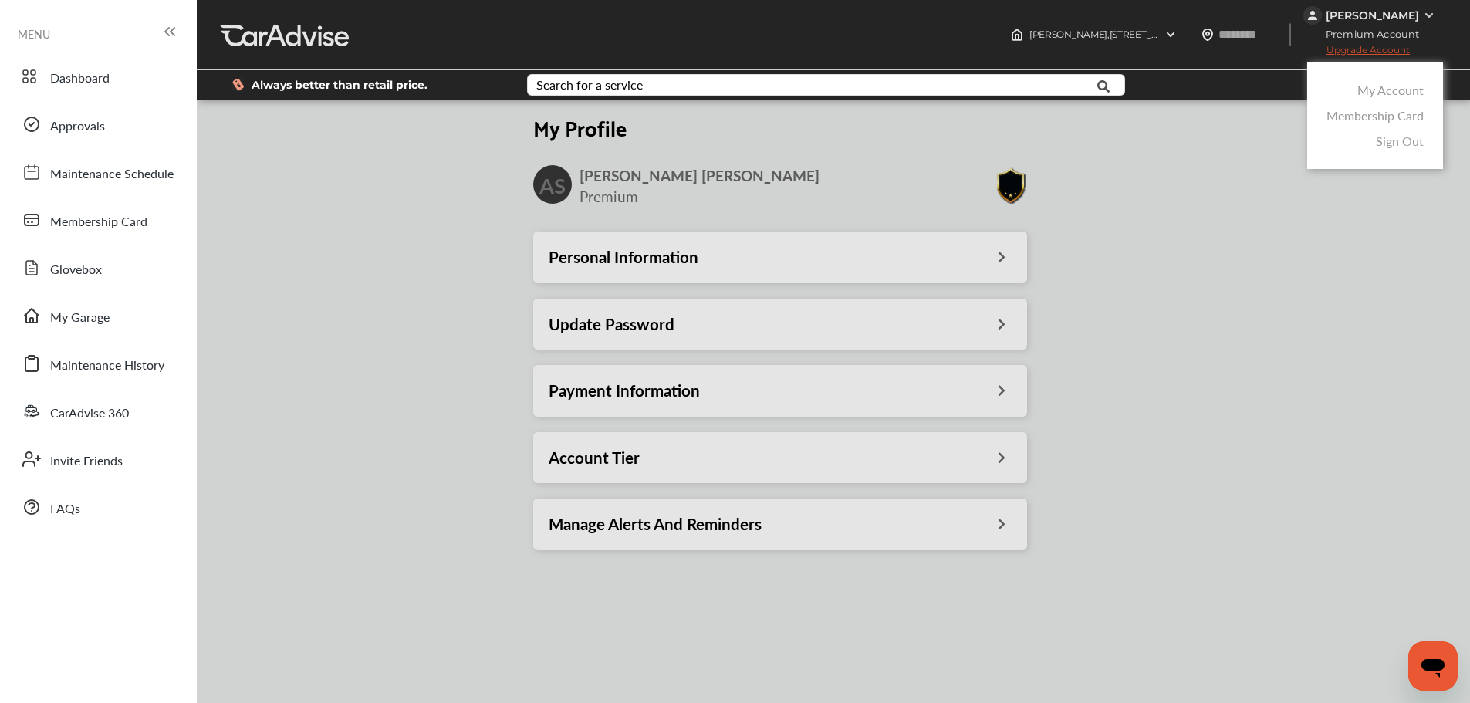
click at [1409, 89] on link "My Account" at bounding box center [1390, 90] width 66 height 18
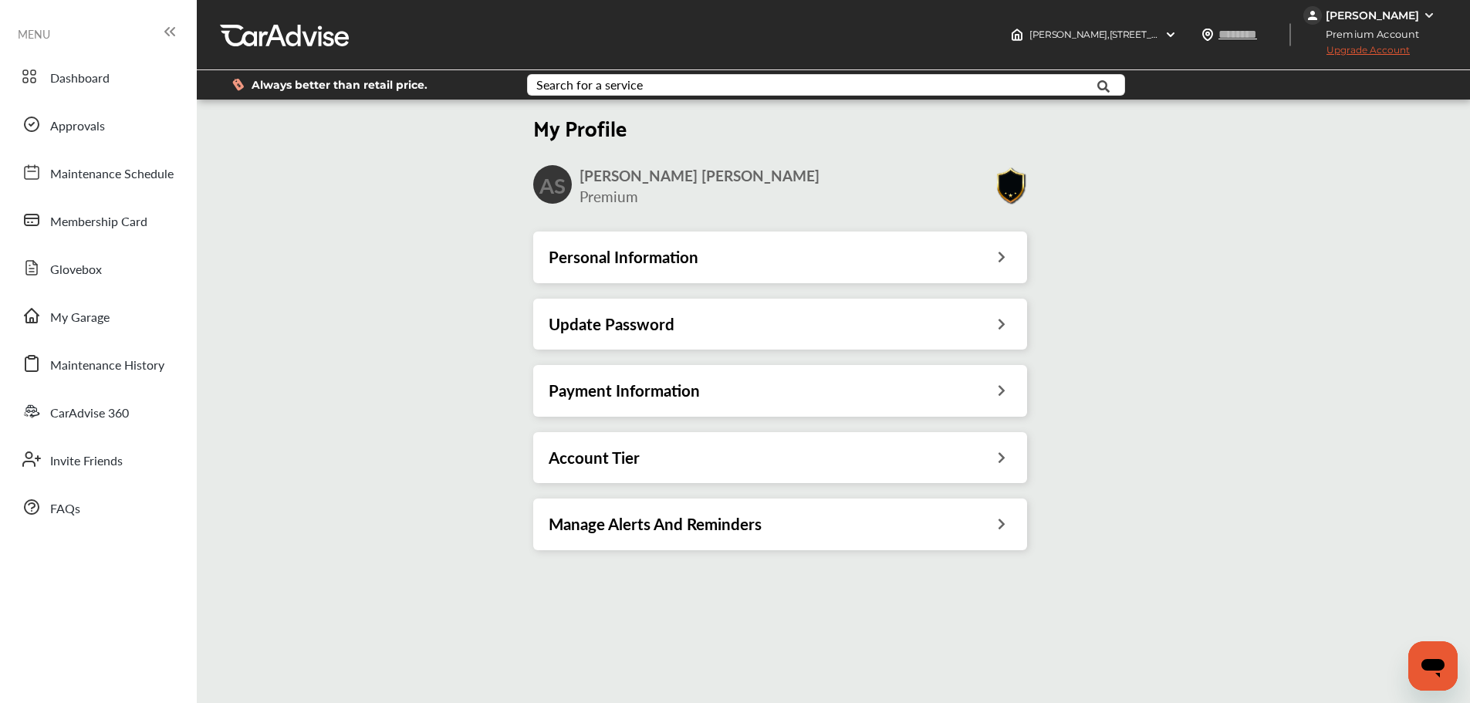
click at [998, 394] on icon at bounding box center [1001, 388] width 15 height 16
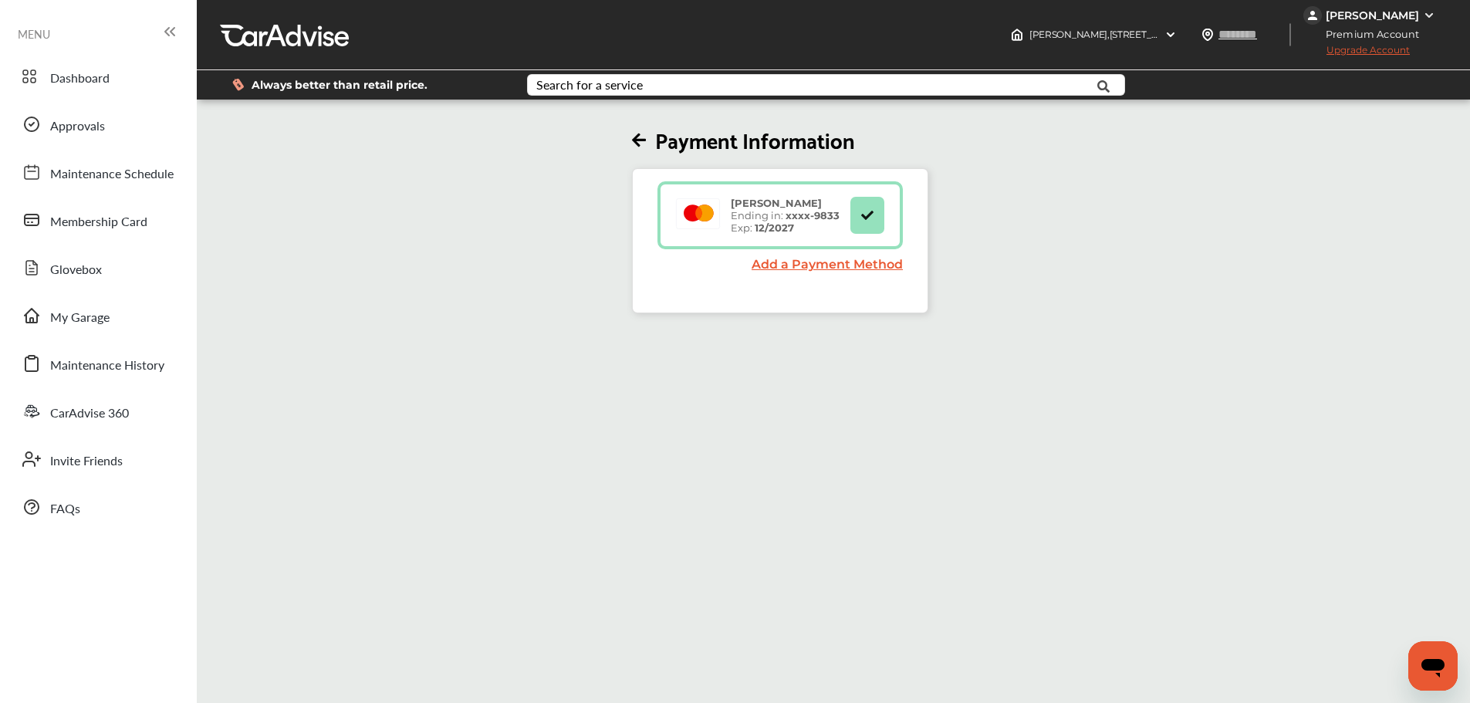
click at [645, 138] on icon at bounding box center [639, 141] width 14 height 16
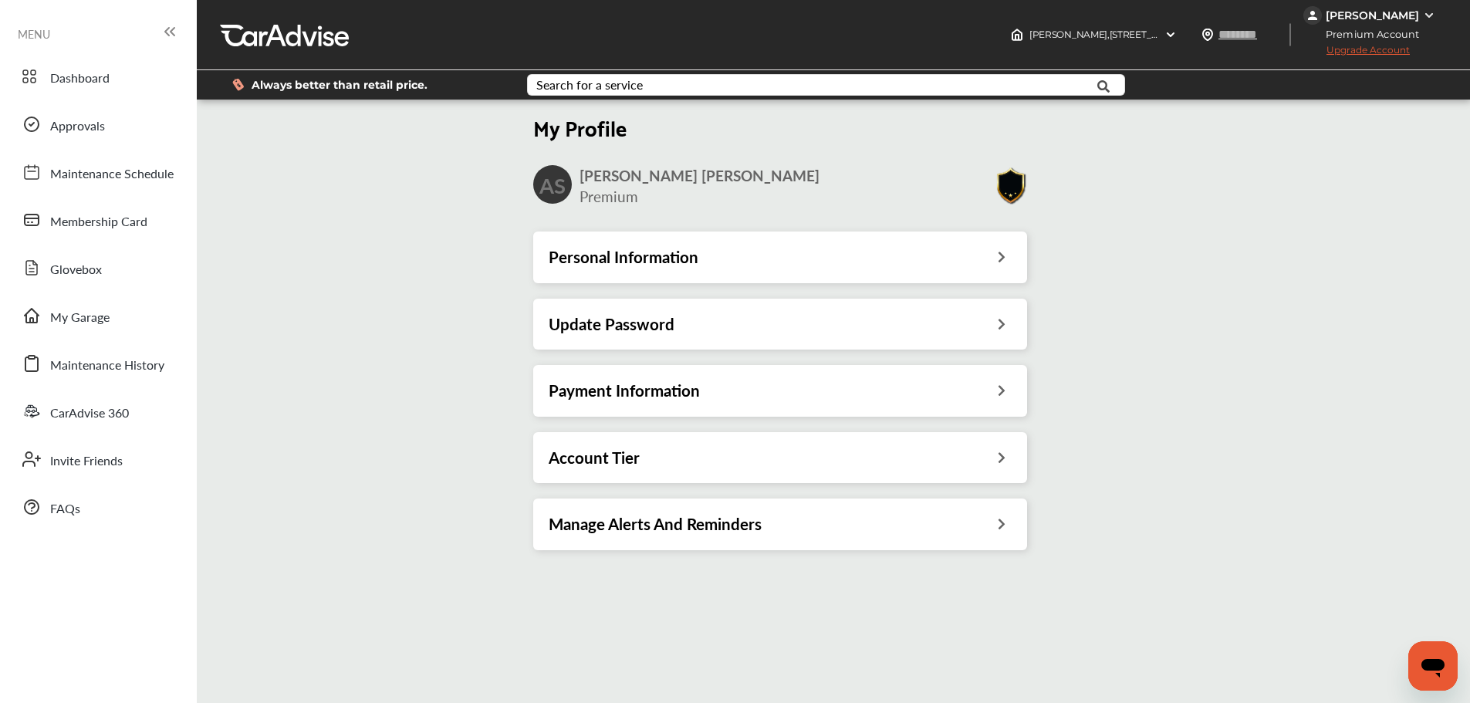
click at [1409, 10] on div "[PERSON_NAME]" at bounding box center [1371, 15] width 136 height 19
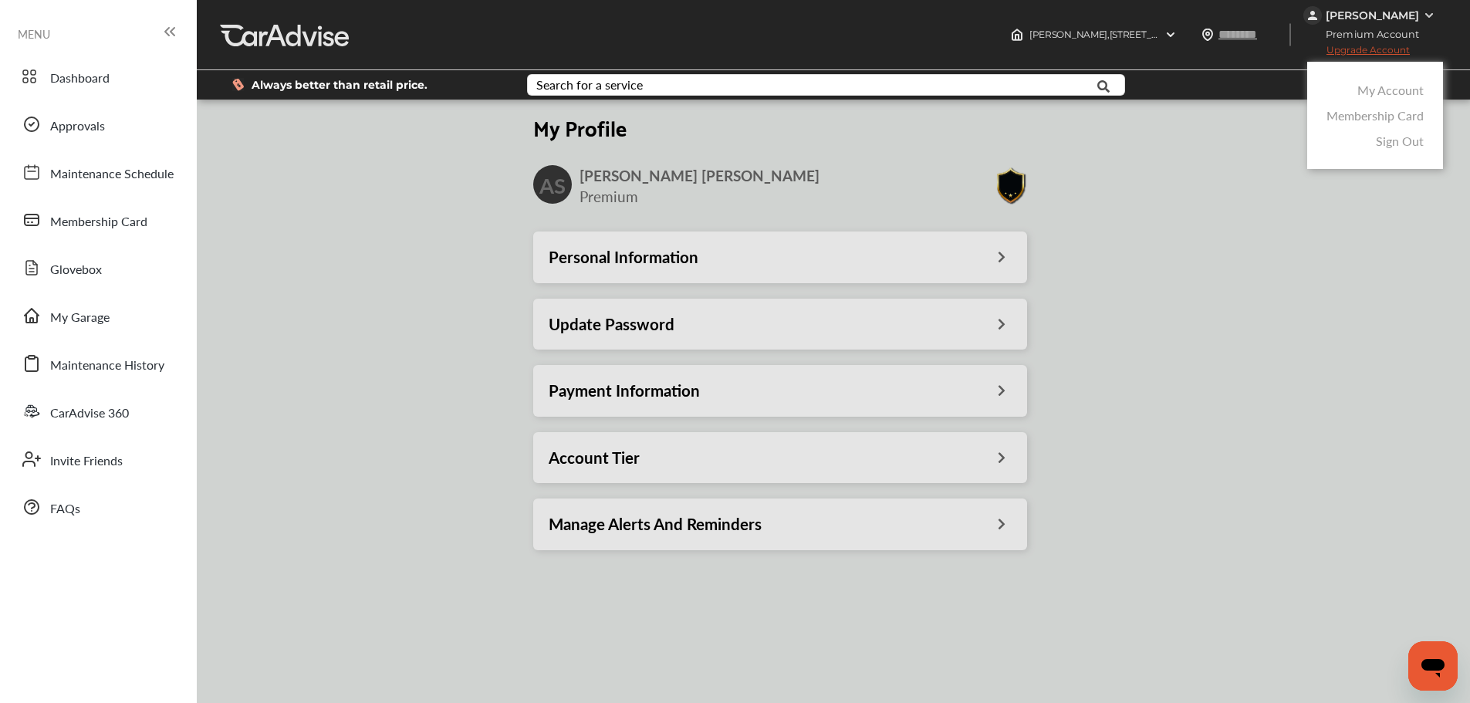
click at [1396, 91] on link "My Account" at bounding box center [1390, 90] width 66 height 18
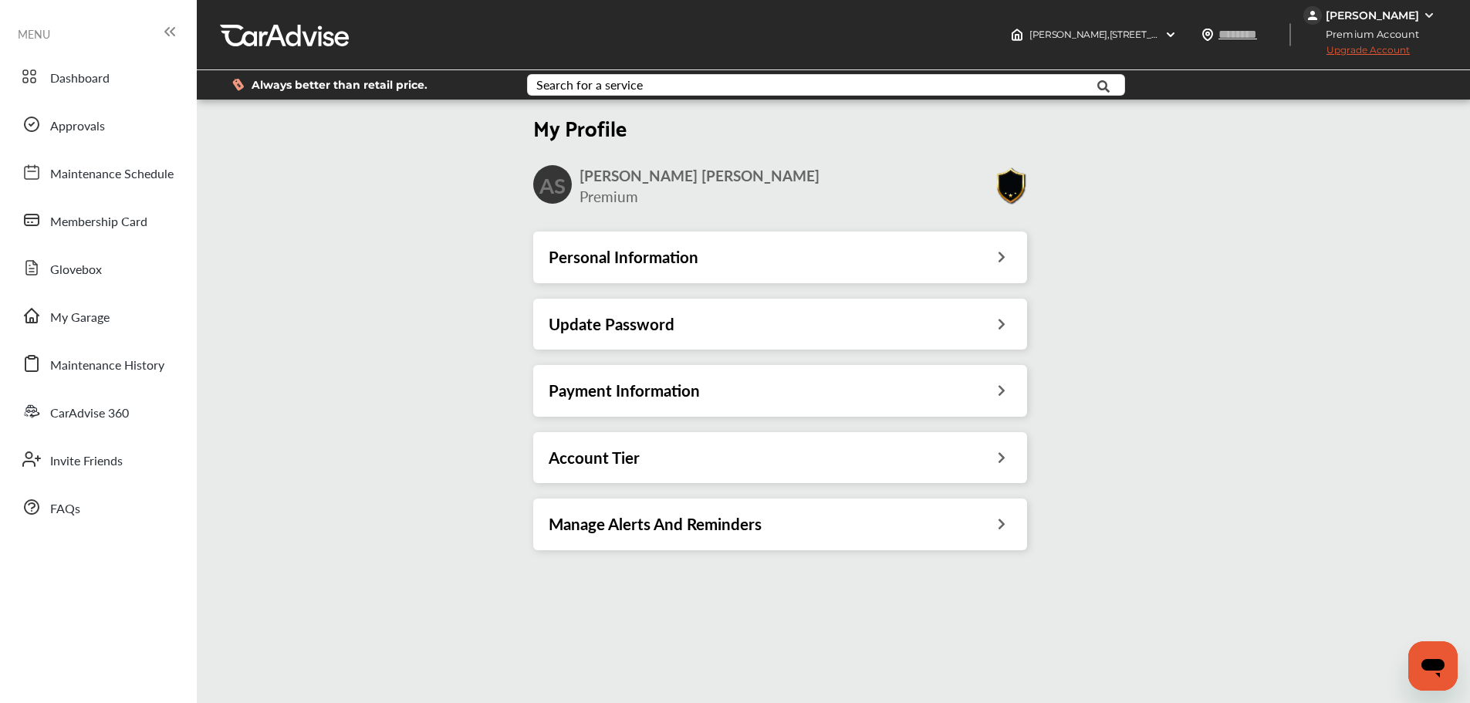
click at [1397, 14] on div "[PERSON_NAME]" at bounding box center [1371, 15] width 93 height 14
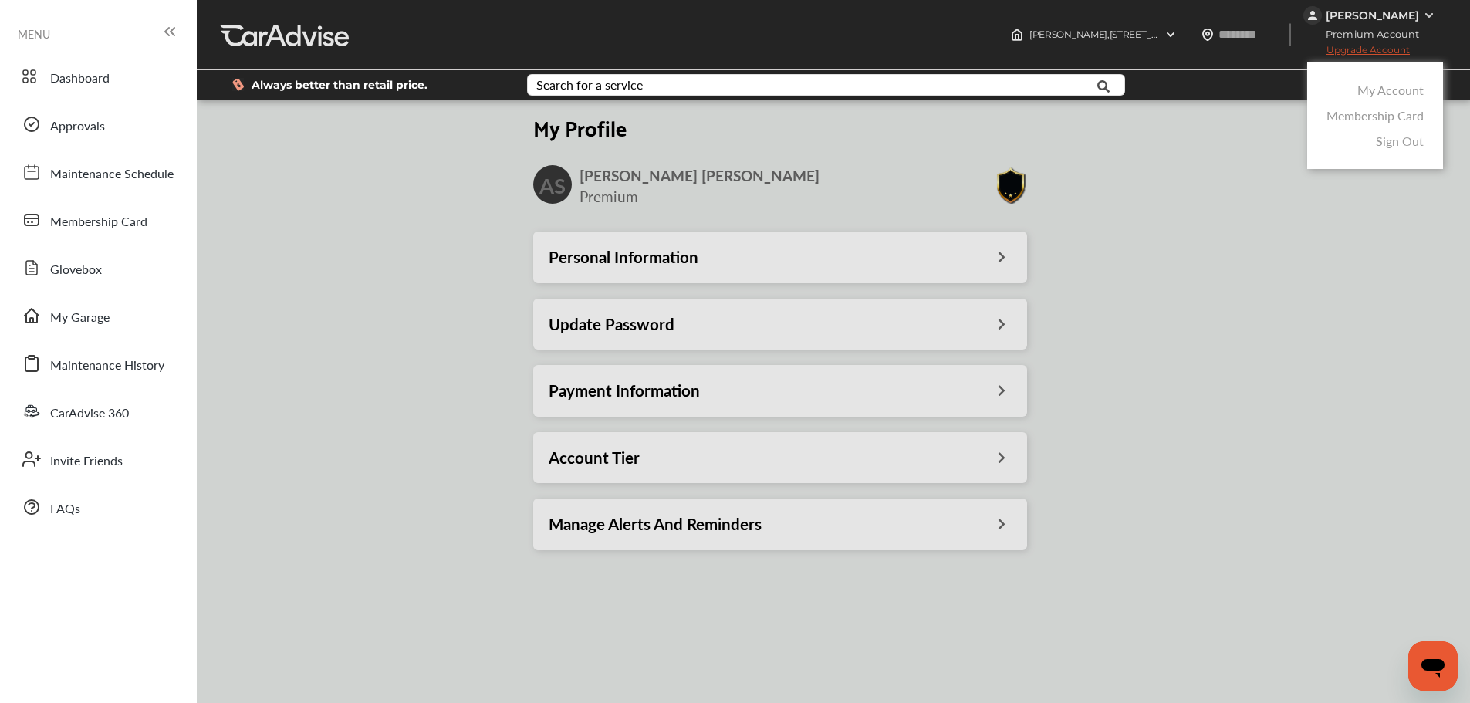
click at [1389, 116] on link "Membership Card" at bounding box center [1374, 115] width 97 height 18
